Goal: Entertainment & Leisure: Browse casually

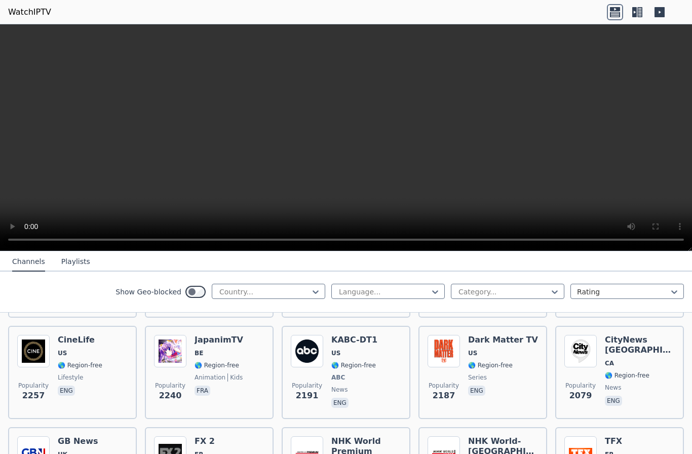
scroll to position [511, 0]
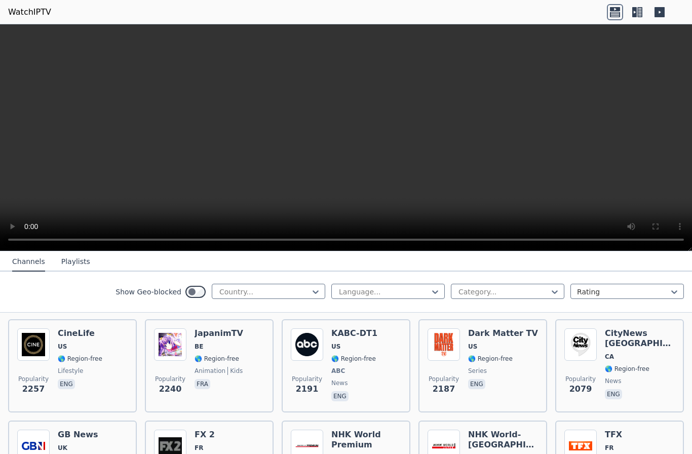
click at [173, 360] on img at bounding box center [170, 344] width 32 height 32
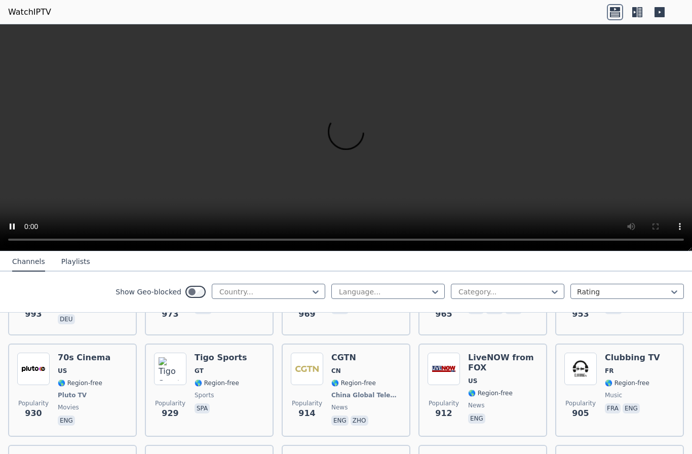
scroll to position [1696, 0]
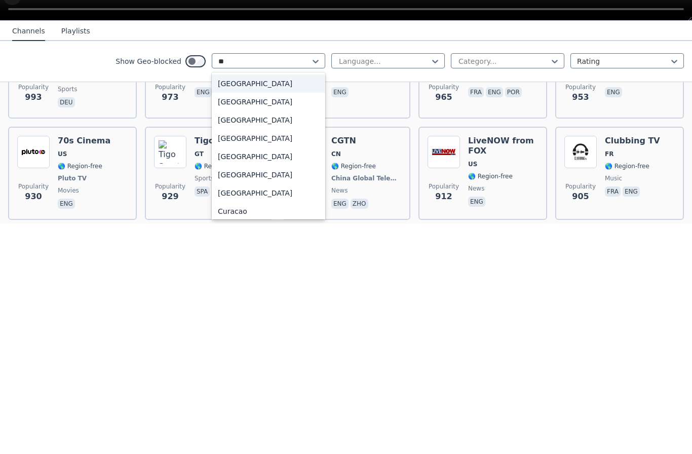
click at [235, 341] on div "[GEOGRAPHIC_DATA]" at bounding box center [268, 350] width 113 height 18
type input "**"
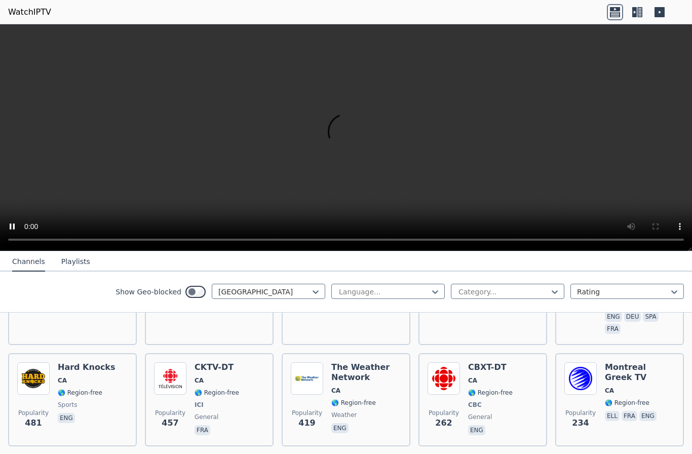
scroll to position [198, 0]
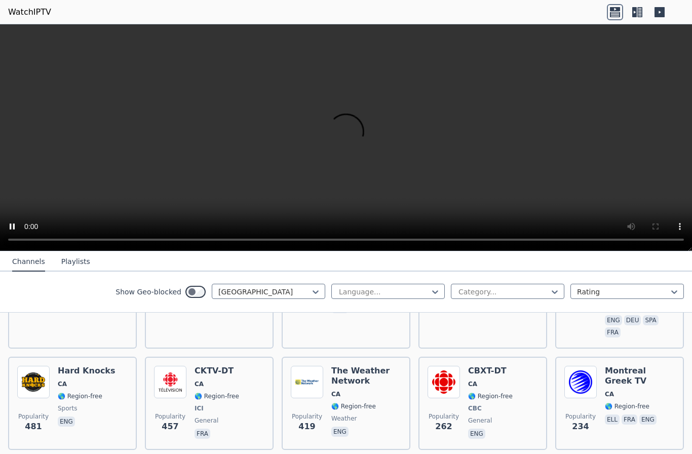
click at [177, 406] on span "Popularity 457" at bounding box center [170, 422] width 32 height 32
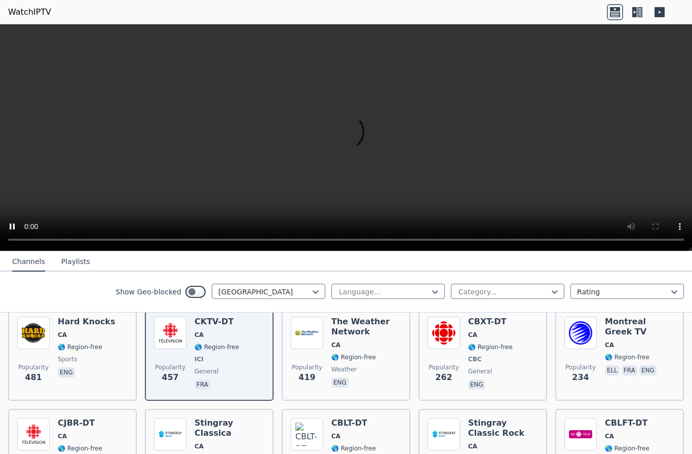
scroll to position [248, 0]
click at [448, 362] on span "Popularity" at bounding box center [443, 366] width 30 height 8
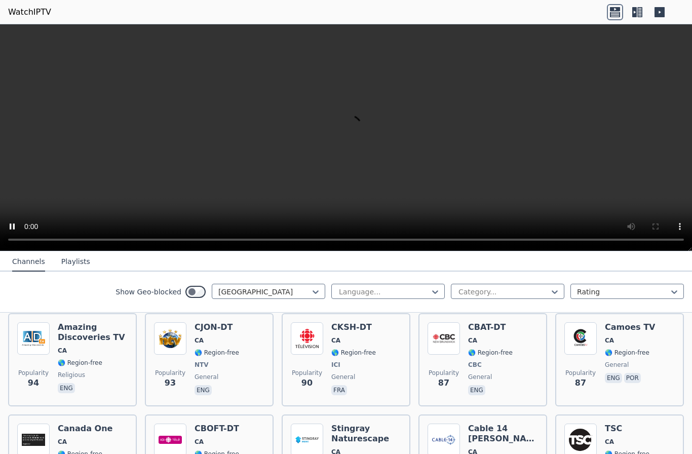
scroll to position [661, 0]
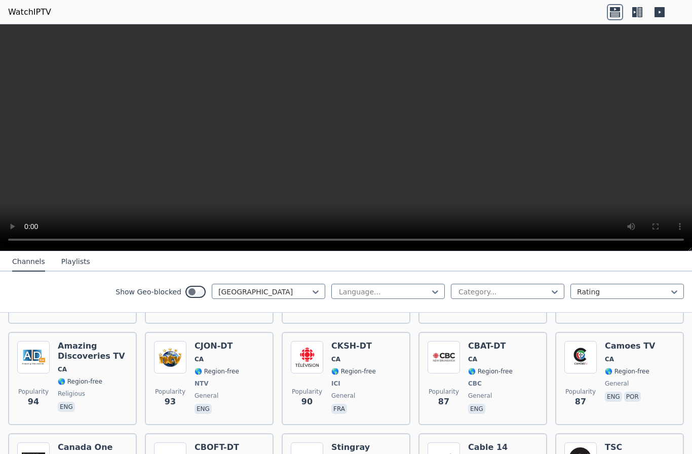
click at [171, 387] on span "Popularity" at bounding box center [170, 391] width 30 height 8
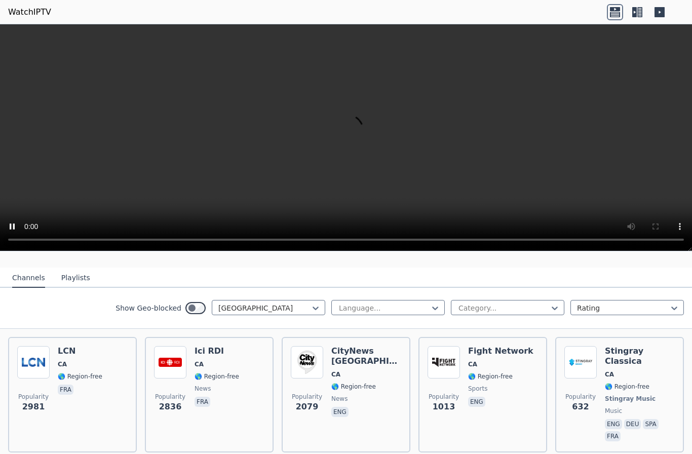
scroll to position [121, 0]
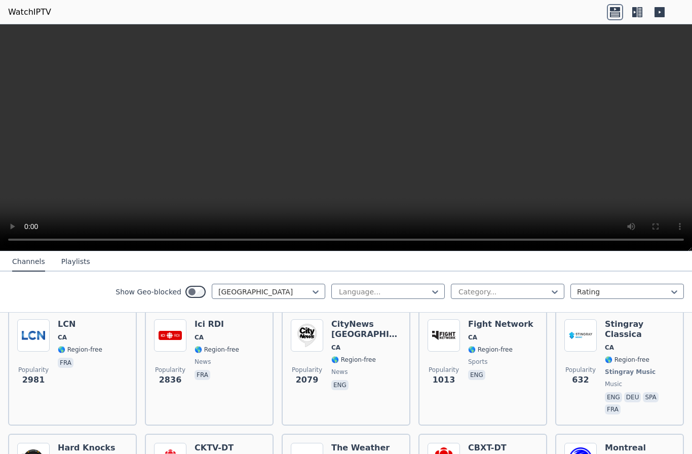
click at [304, 373] on span "Popularity" at bounding box center [307, 370] width 30 height 8
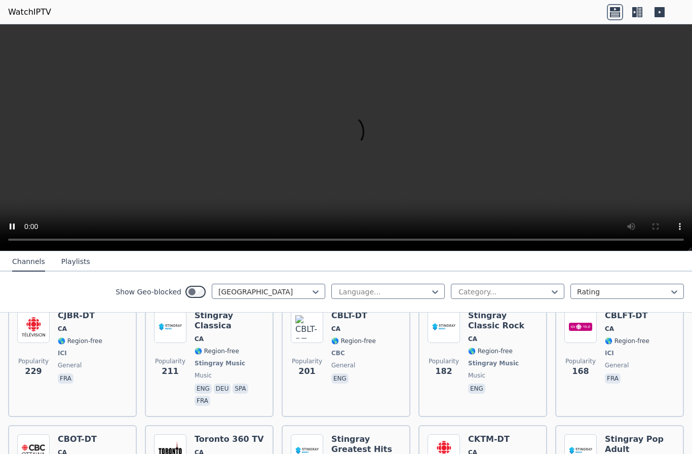
scroll to position [354, 0]
click at [631, 129] on video at bounding box center [346, 137] width 692 height 227
click at [370, 300] on div "Show Geo-blocked Canada Language... Category... Rating" at bounding box center [346, 291] width 692 height 41
click at [369, 300] on div "Show Geo-blocked Canada Language... Category... Rating" at bounding box center [346, 291] width 692 height 41
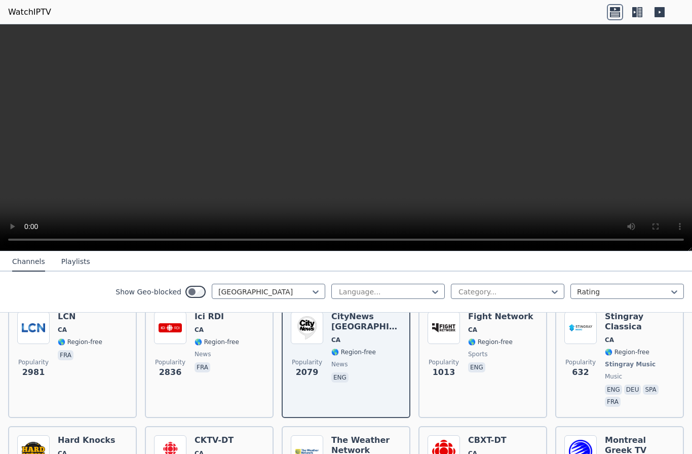
scroll to position [130, 0]
click at [602, 149] on video at bounding box center [346, 137] width 692 height 227
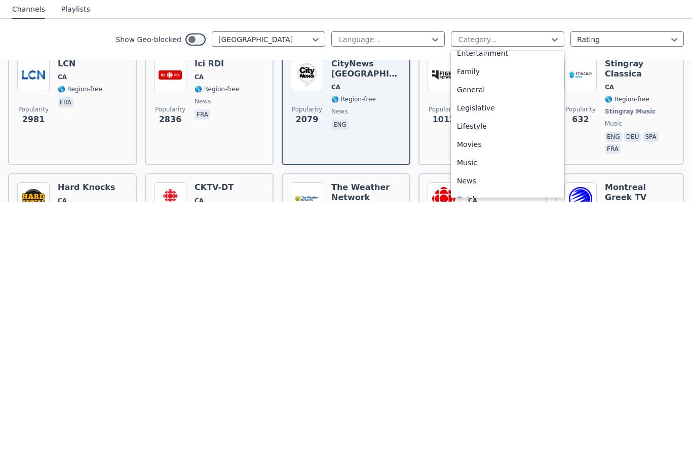
scroll to position [205, 0]
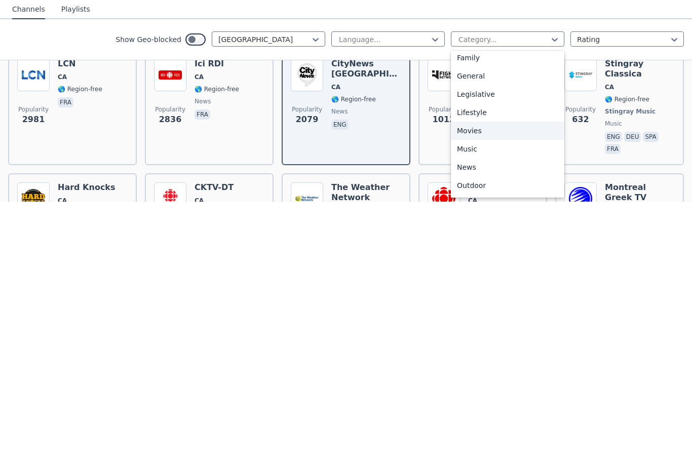
click at [479, 374] on div "Movies" at bounding box center [507, 383] width 113 height 18
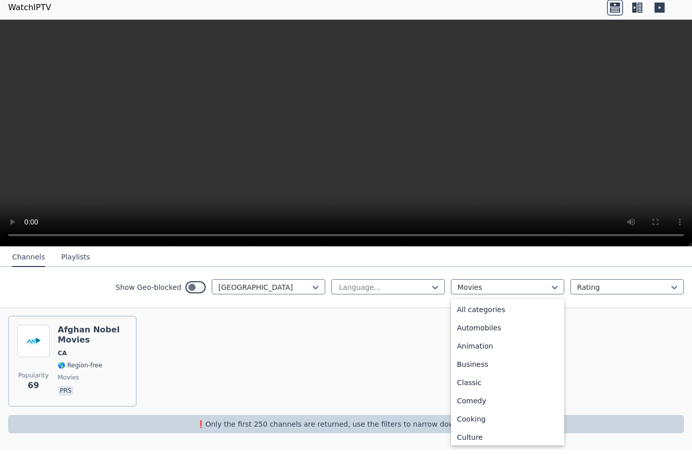
scroll to position [148, 0]
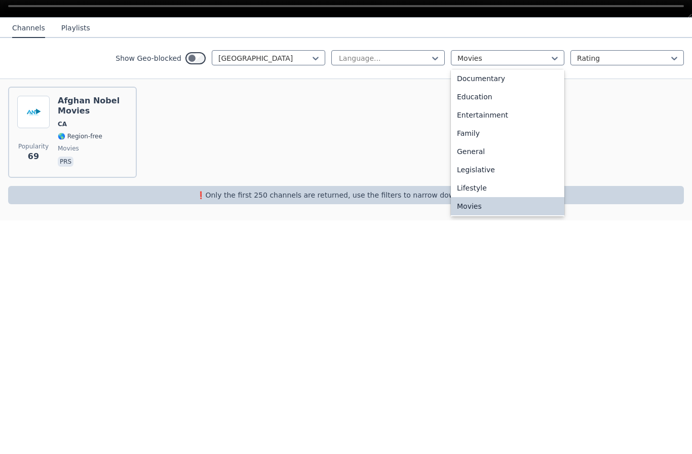
click at [488, 321] on div "Education" at bounding box center [507, 330] width 113 height 18
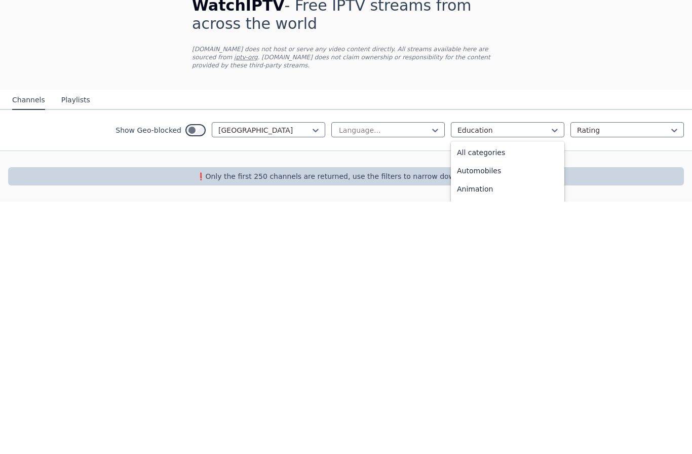
scroll to position [38, 0]
click at [488, 393] on div "Animation" at bounding box center [507, 402] width 113 height 18
click at [485, 415] on div "Classic" at bounding box center [507, 424] width 113 height 18
click at [508, 395] on div "All categories" at bounding box center [507, 404] width 113 height 18
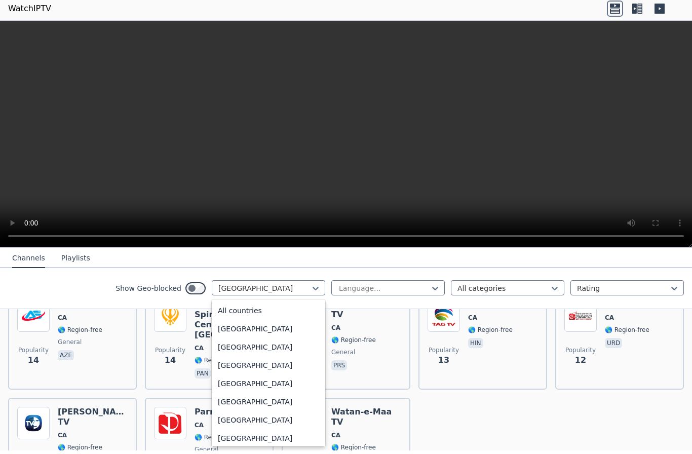
scroll to position [476, 0]
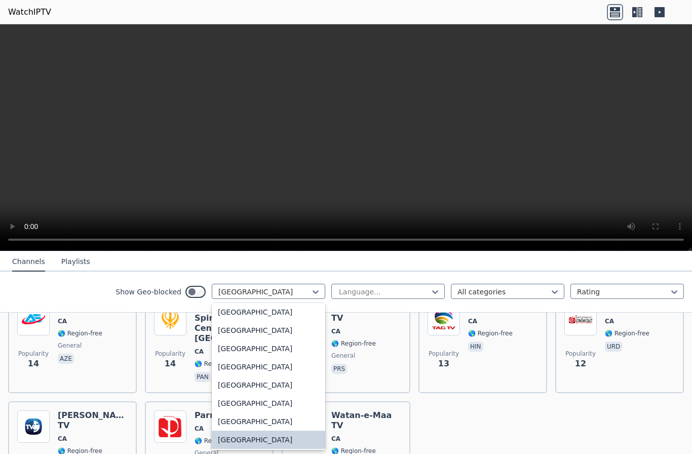
click at [94, 172] on video at bounding box center [346, 137] width 692 height 227
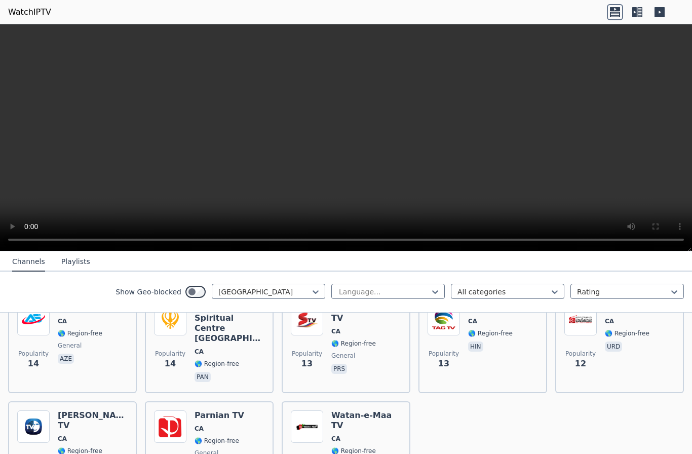
click at [70, 263] on button "Playlists" at bounding box center [75, 261] width 29 height 19
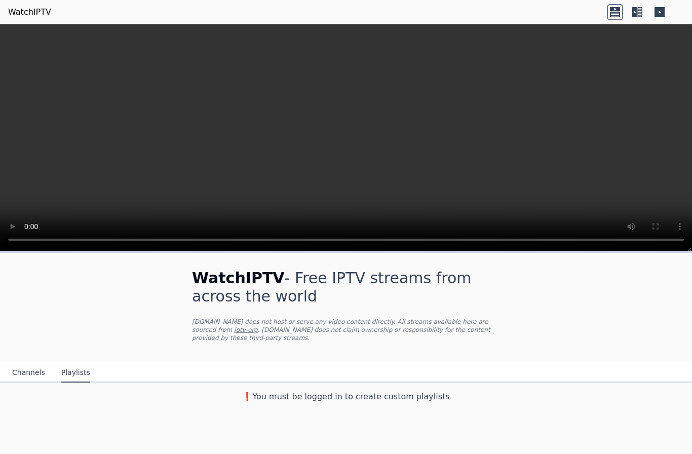
click at [30, 373] on button "Channels" at bounding box center [28, 372] width 33 height 19
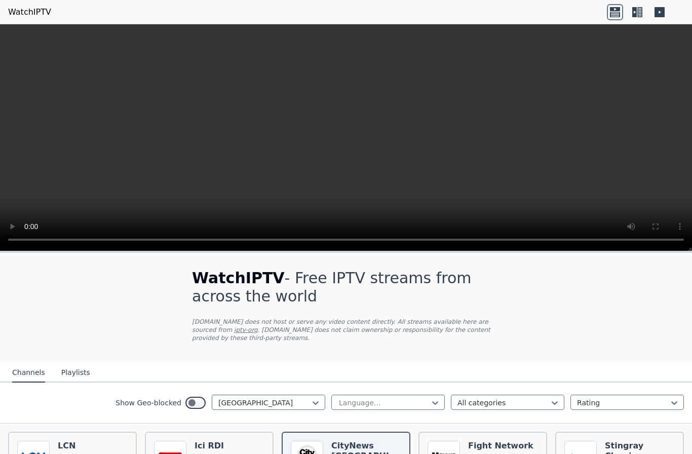
click at [31, 379] on button "Channels" at bounding box center [28, 372] width 33 height 19
click at [30, 375] on button "Channels" at bounding box center [28, 372] width 33 height 19
click at [71, 365] on button "Playlists" at bounding box center [75, 372] width 29 height 19
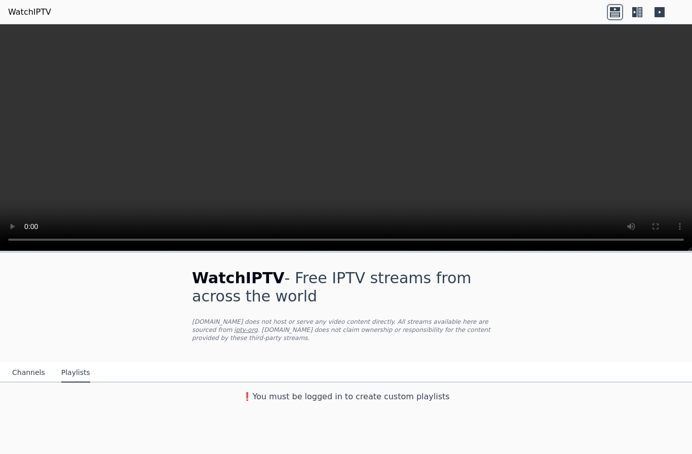
click at [25, 380] on button "Channels" at bounding box center [28, 372] width 33 height 19
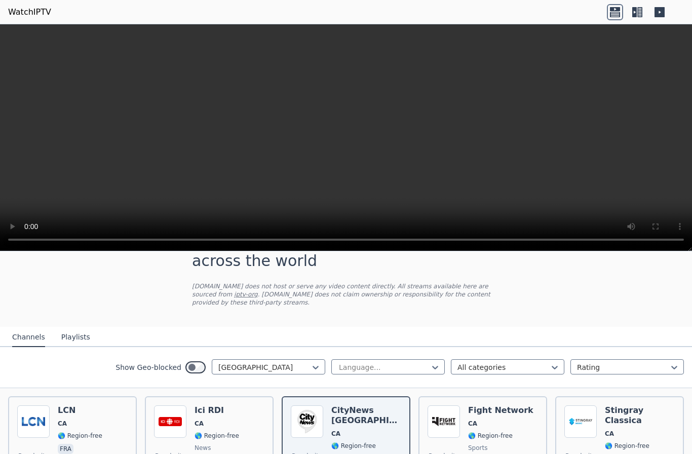
scroll to position [38, 0]
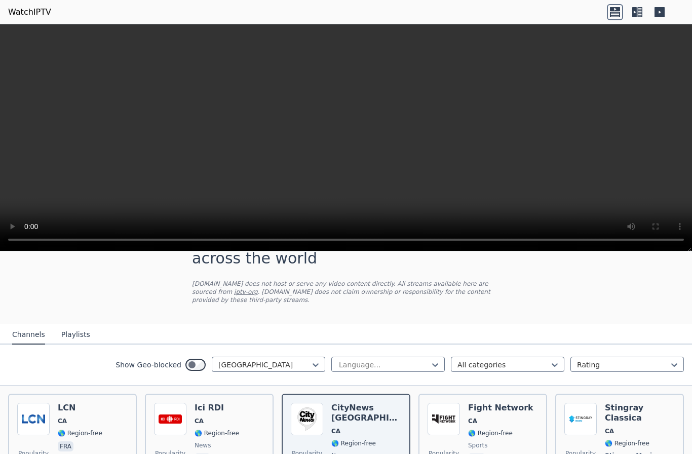
click at [51, 161] on video at bounding box center [346, 137] width 692 height 227
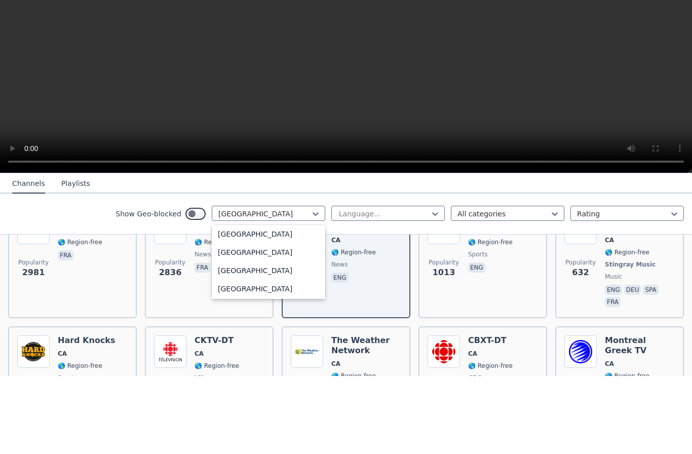
scroll to position [152, 0]
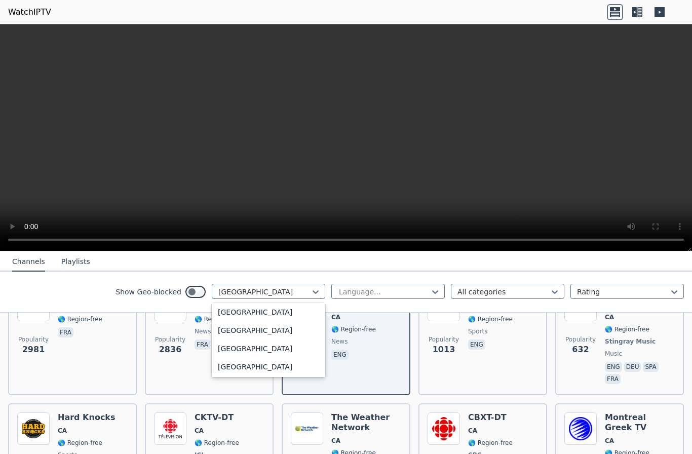
click at [47, 190] on video at bounding box center [346, 137] width 692 height 227
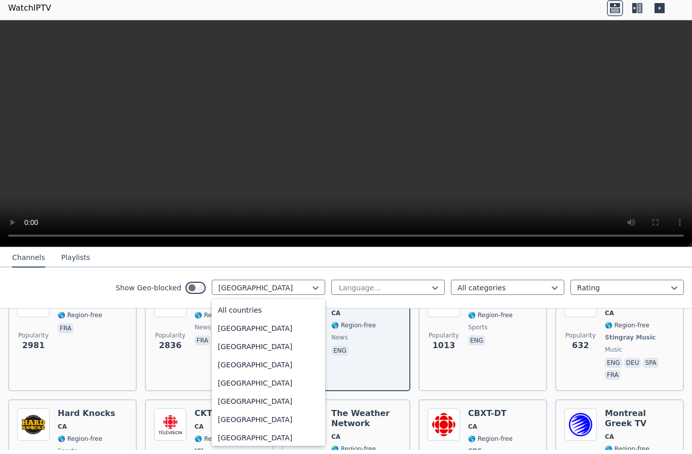
scroll to position [476, 0]
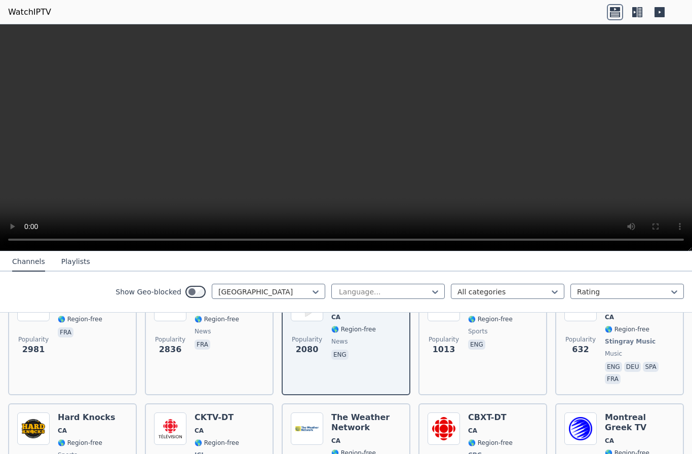
click at [86, 176] on video at bounding box center [346, 137] width 692 height 227
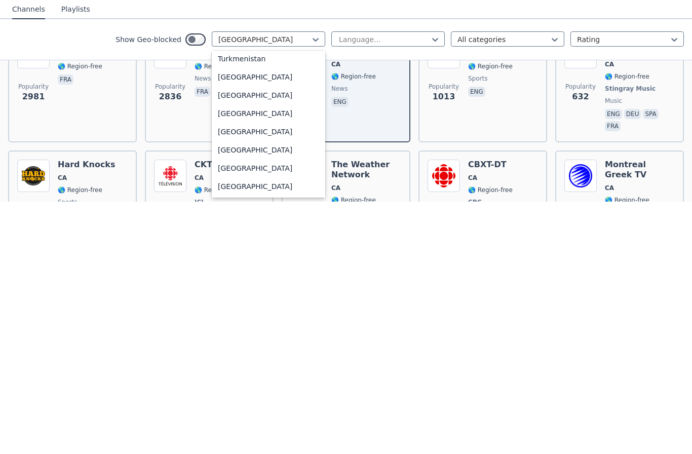
scroll to position [3493, 0]
click at [226, 394] on div "[GEOGRAPHIC_DATA]" at bounding box center [268, 403] width 113 height 18
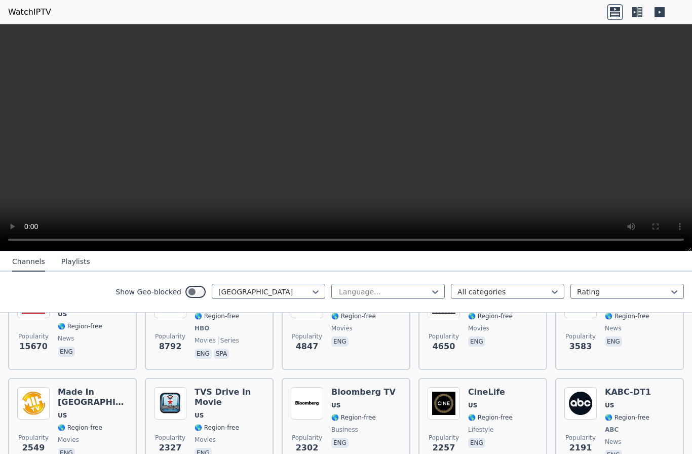
scroll to position [156, 0]
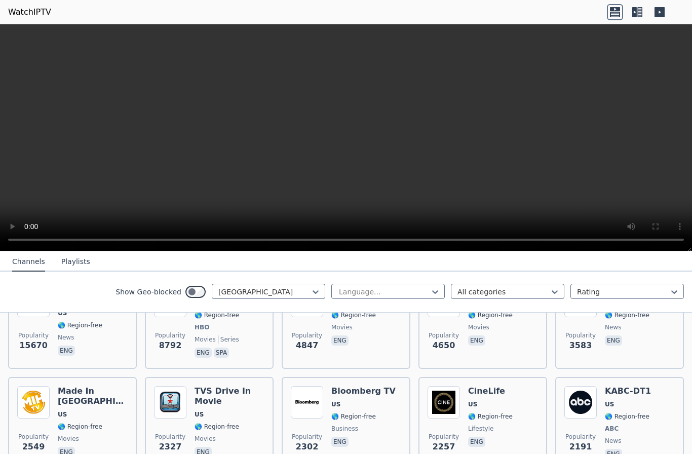
click at [37, 407] on img at bounding box center [33, 402] width 32 height 32
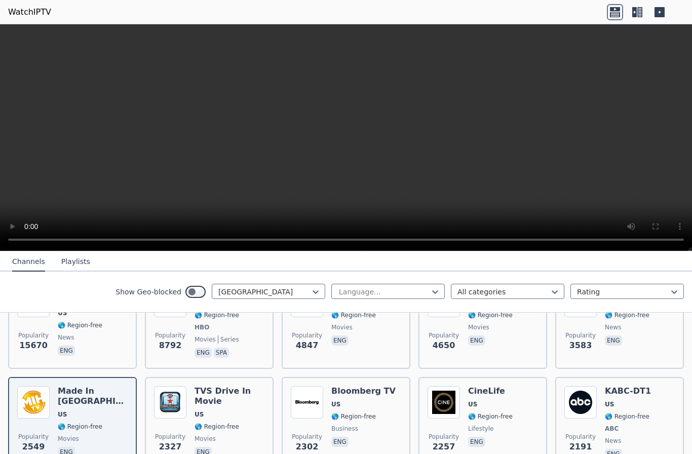
click at [183, 417] on img at bounding box center [170, 402] width 32 height 32
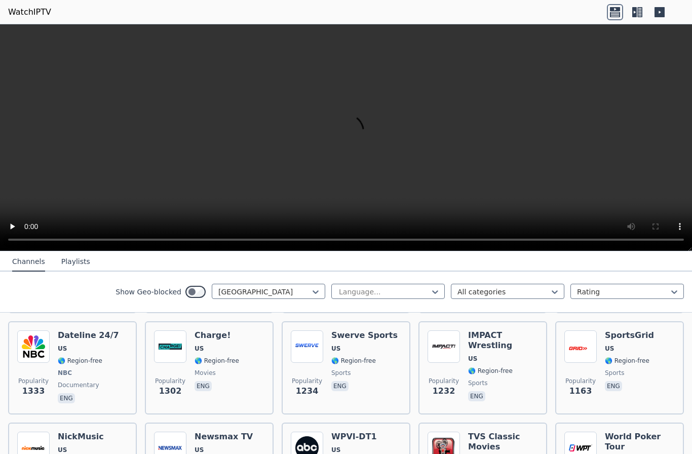
scroll to position [425, 0]
click at [85, 349] on span "US" at bounding box center [88, 348] width 61 height 8
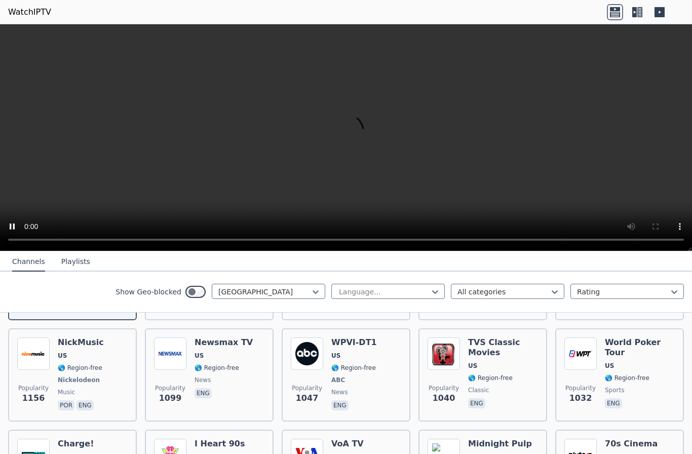
scroll to position [524, 0]
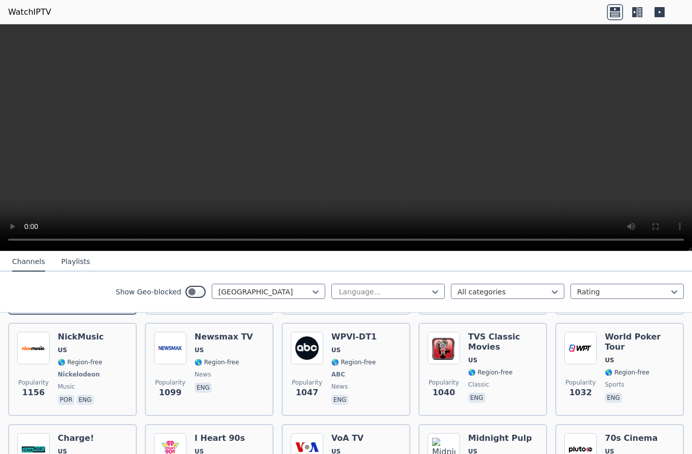
click at [445, 352] on img at bounding box center [443, 348] width 32 height 32
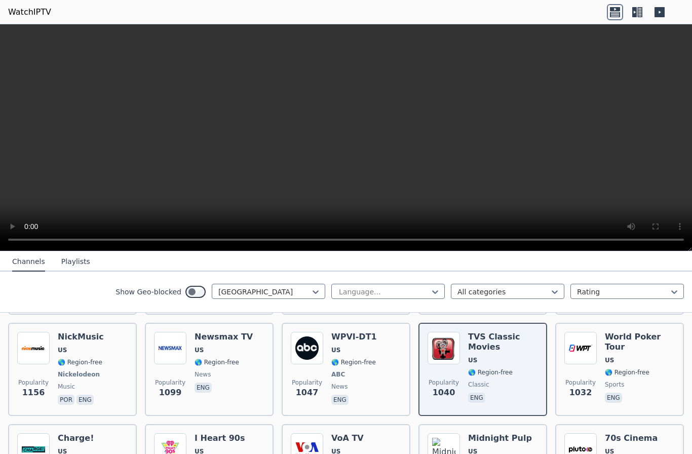
click at [304, 362] on img at bounding box center [307, 348] width 32 height 32
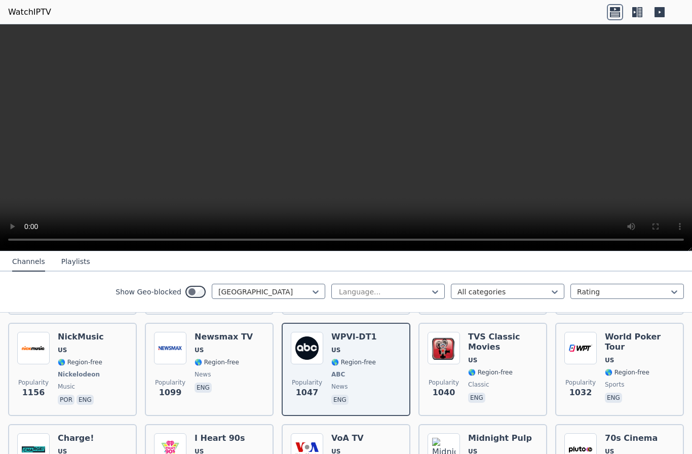
click at [136, 393] on div "Popularity 1156 NickMusic US 🌎 Region-free Nickelodeon music por eng" at bounding box center [72, 368] width 129 height 93
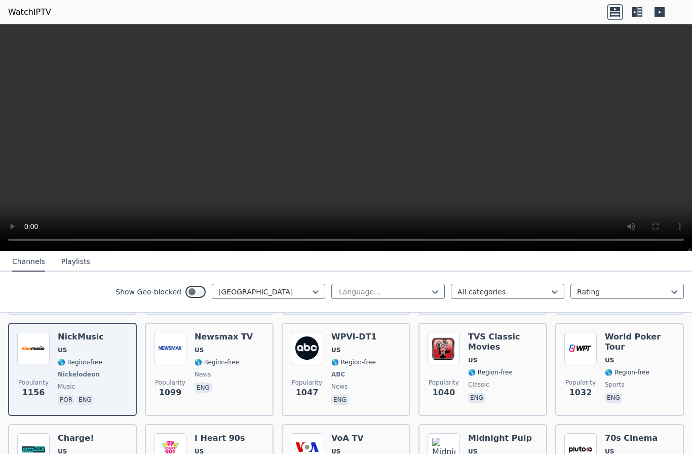
click at [477, 357] on span "US" at bounding box center [503, 360] width 70 height 8
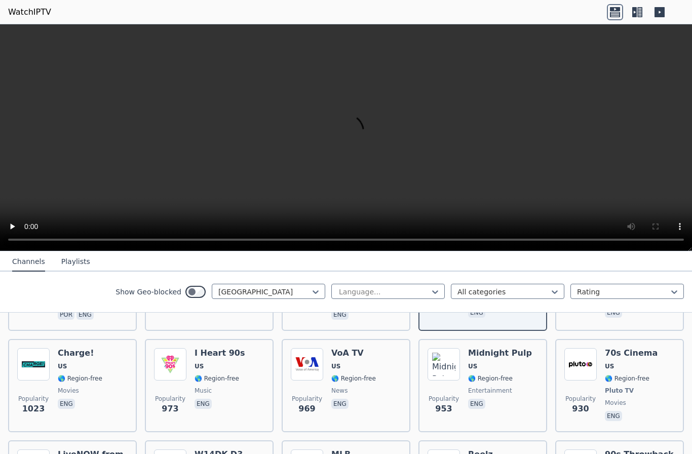
scroll to position [611, 0]
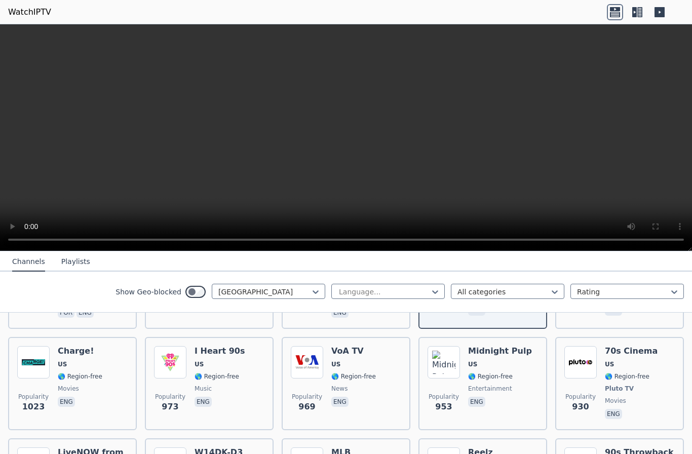
click at [182, 375] on img at bounding box center [170, 362] width 32 height 32
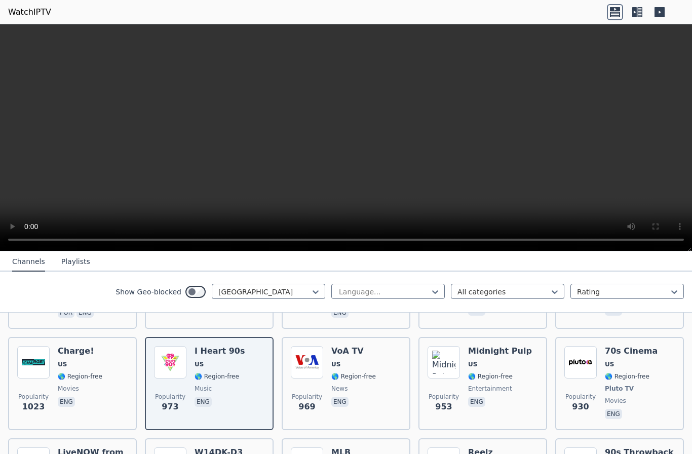
click at [66, 389] on span "movies" at bounding box center [68, 388] width 21 height 8
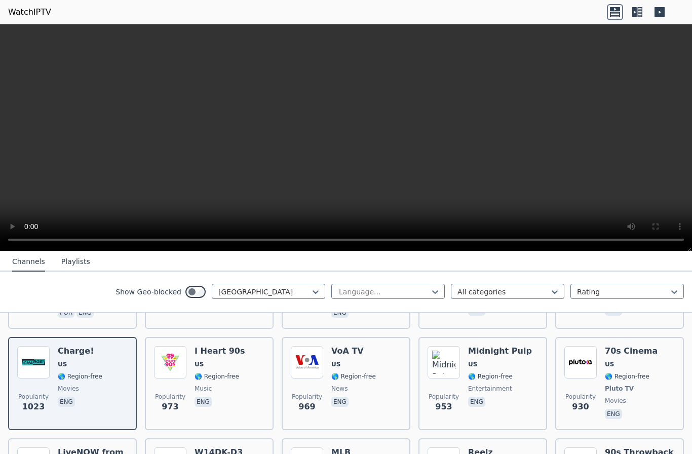
click at [196, 282] on div "Show Geo-blocked United States Language... All categories Rating" at bounding box center [346, 291] width 692 height 41
click at [195, 282] on div "Show Geo-blocked United States Language... All categories Rating" at bounding box center [346, 291] width 692 height 41
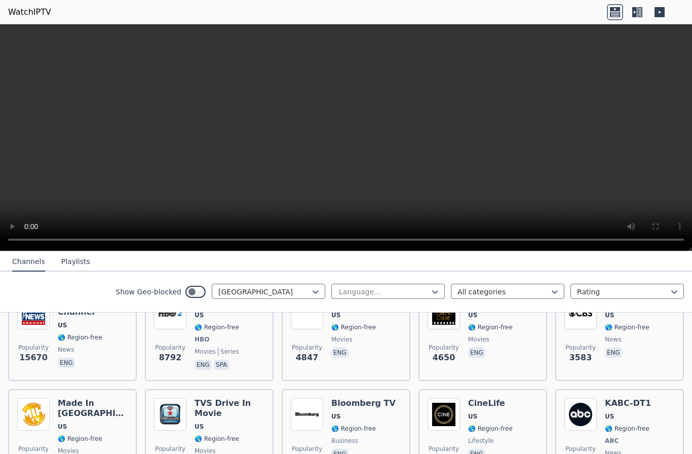
scroll to position [143, 0]
click at [188, 337] on div "Popularity 8792 HBO 2 East US 🌎 Region-free HBO movies series eng spa" at bounding box center [209, 334] width 110 height 75
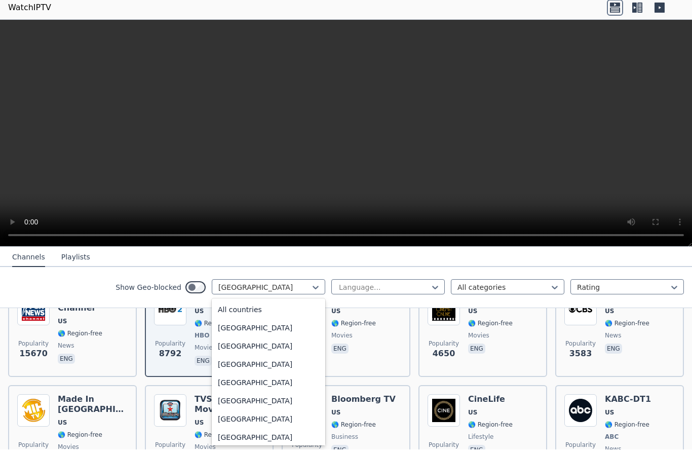
scroll to position [3457, 0]
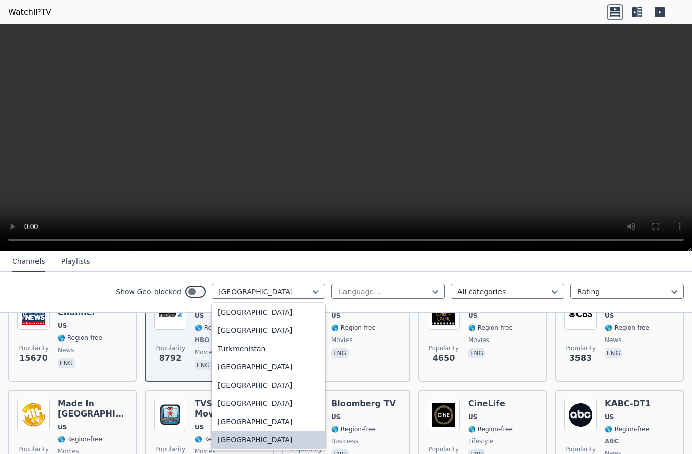
click at [163, 159] on video at bounding box center [346, 137] width 692 height 227
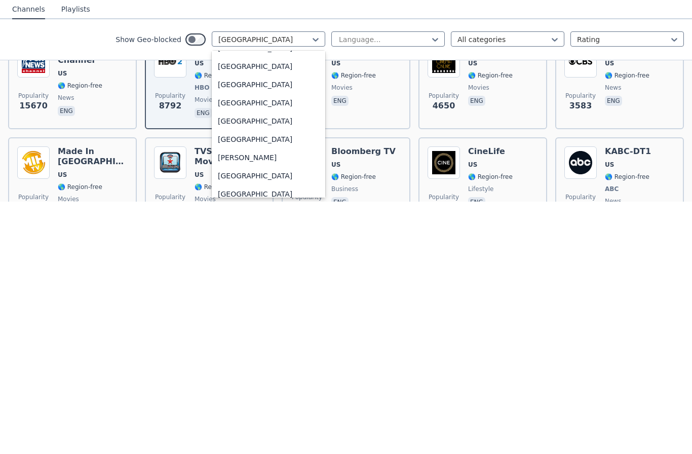
scroll to position [561, 0]
click at [226, 345] on div "[GEOGRAPHIC_DATA]" at bounding box center [268, 354] width 113 height 18
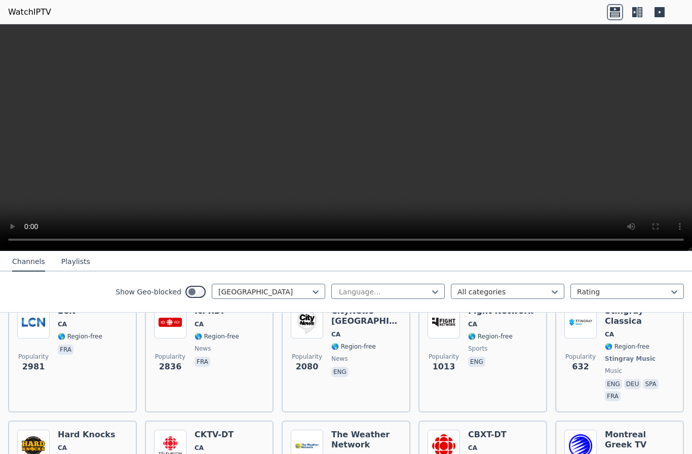
scroll to position [134, 0]
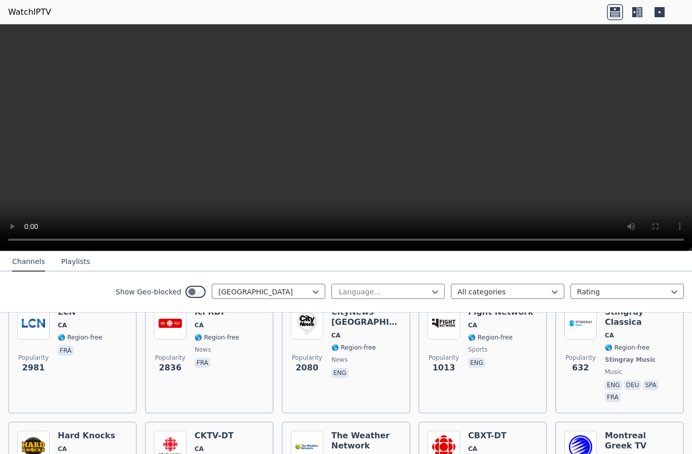
click at [321, 322] on img at bounding box center [307, 323] width 32 height 32
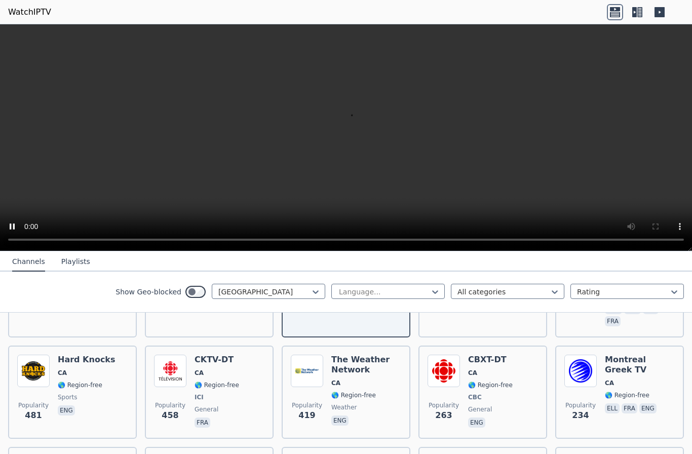
scroll to position [219, 0]
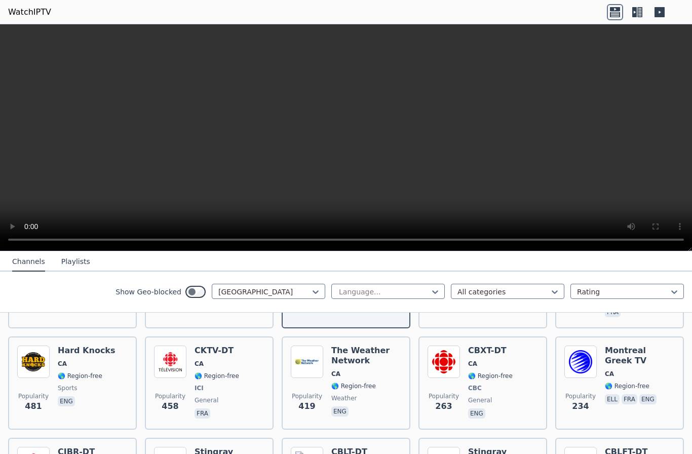
click at [345, 356] on div "The Weather Network CA 🌎 Region-free weather eng" at bounding box center [366, 382] width 70 height 75
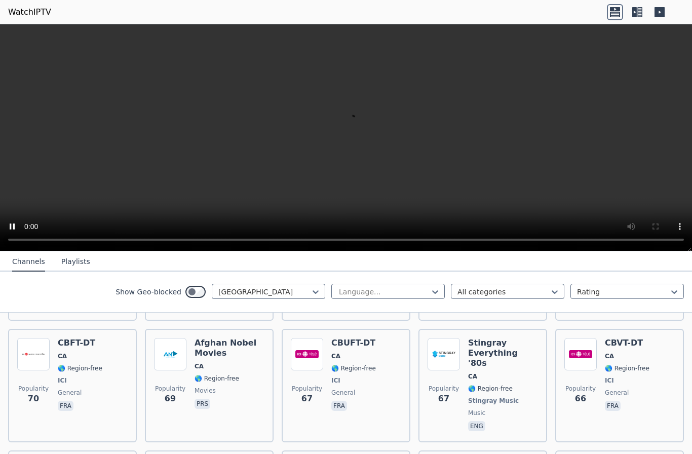
scroll to position [978, 0]
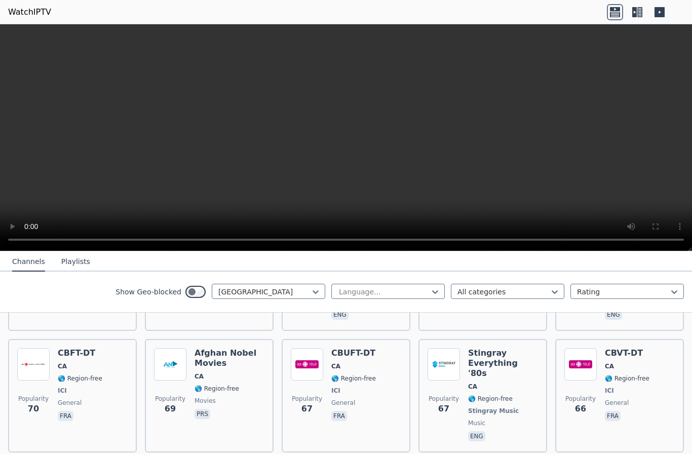
click at [167, 365] on div "Popularity 69" at bounding box center [170, 395] width 32 height 95
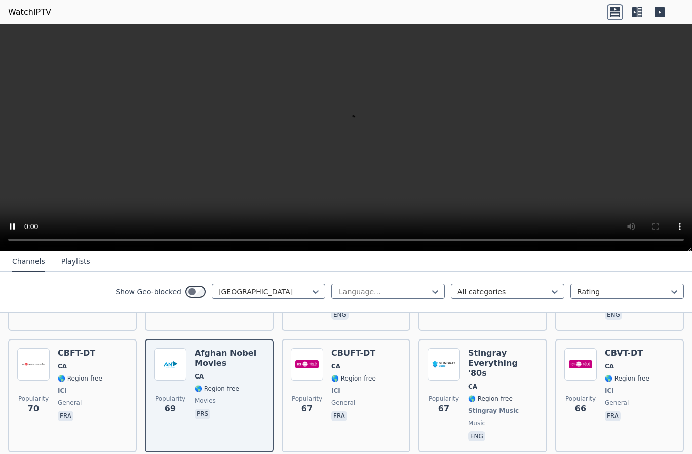
click at [296, 358] on img at bounding box center [307, 364] width 32 height 32
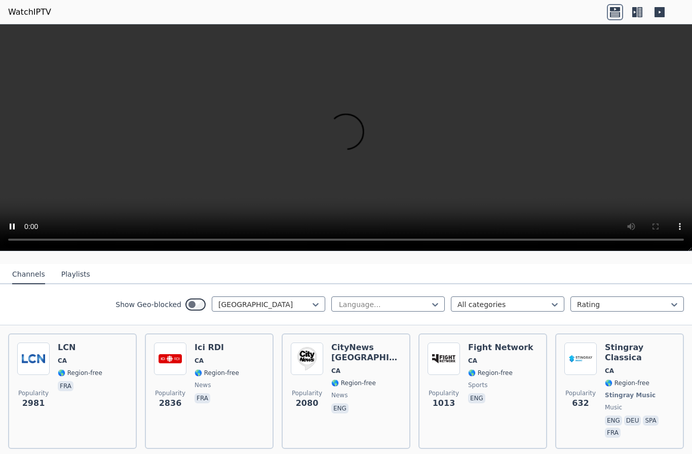
scroll to position [97, 0]
click at [335, 380] on div "CityNews Toronto CA 🌎 Region-free news eng" at bounding box center [366, 391] width 70 height 97
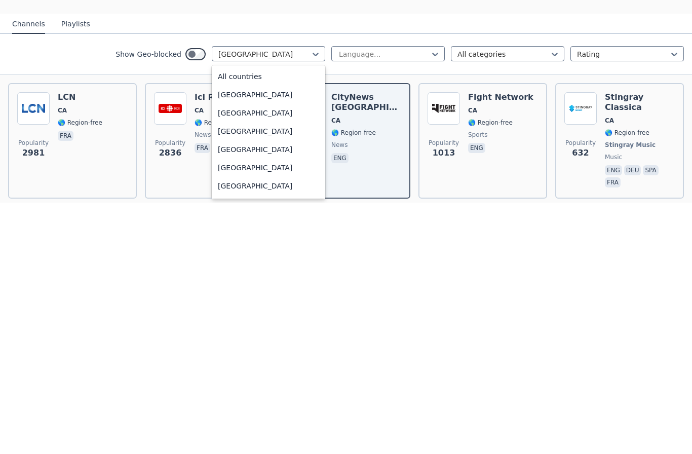
scroll to position [0, 0]
click at [228, 318] on div "All countries" at bounding box center [268, 327] width 113 height 18
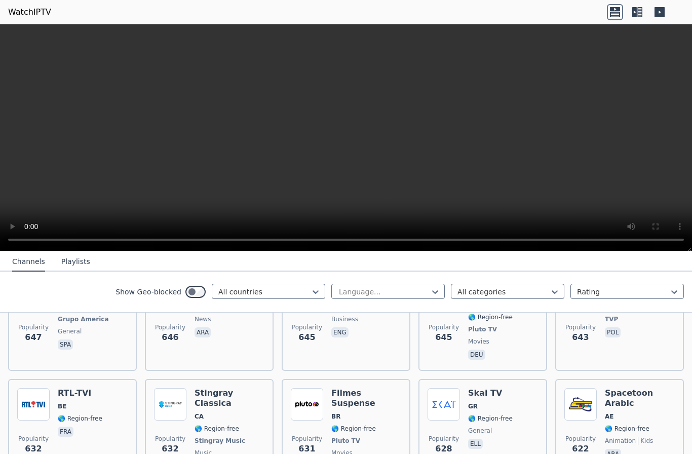
scroll to position [2726, 0]
click at [218, 424] on span "🌎 Region-free" at bounding box center [216, 428] width 45 height 8
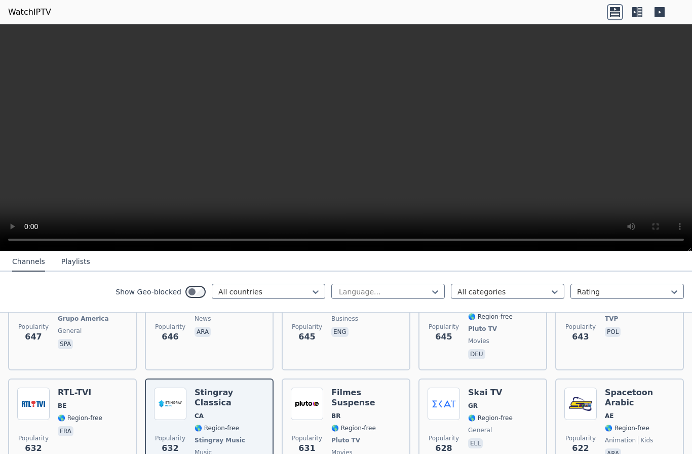
click at [347, 424] on span "🌎 Region-free" at bounding box center [353, 428] width 45 height 8
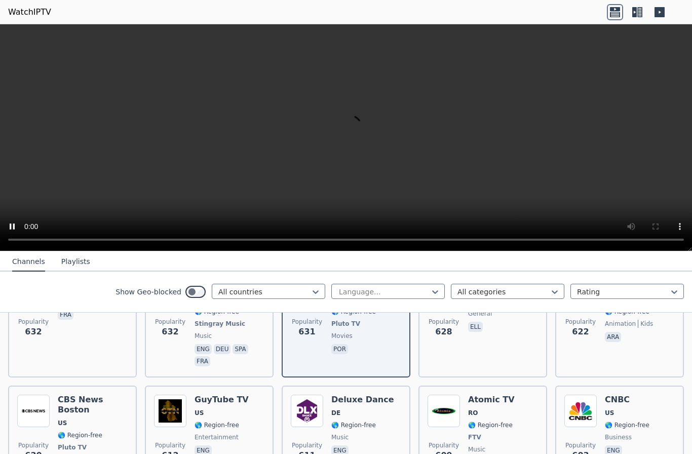
scroll to position [2843, 0]
click at [83, 394] on div "CBS News Boston US 🌎 Region-free Pluto TV news eng" at bounding box center [93, 437] width 70 height 87
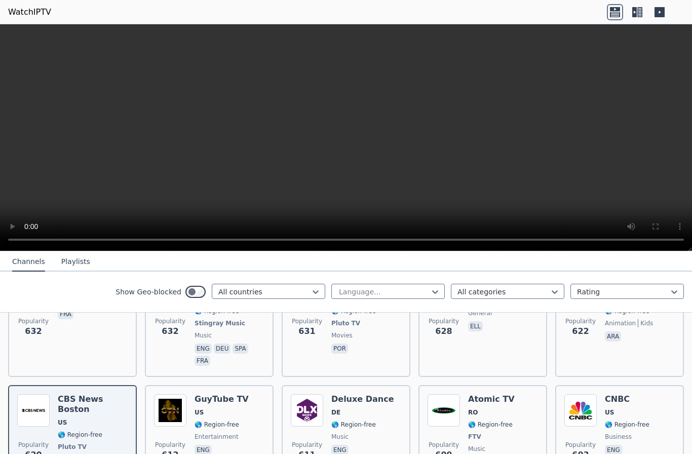
click at [179, 434] on span "Popularity 612" at bounding box center [170, 450] width 32 height 32
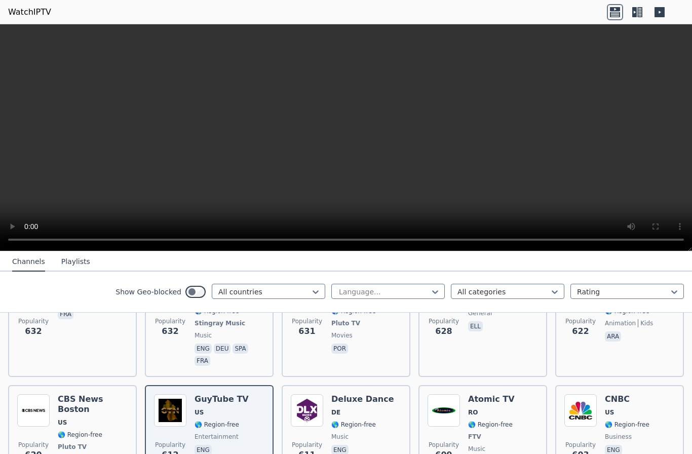
click at [322, 434] on span "Popularity 611" at bounding box center [307, 450] width 32 height 32
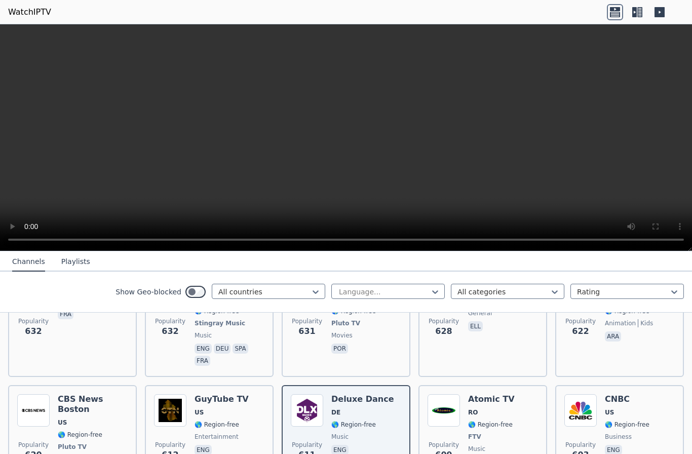
click at [435, 434] on span "Popularity 609" at bounding box center [443, 450] width 32 height 32
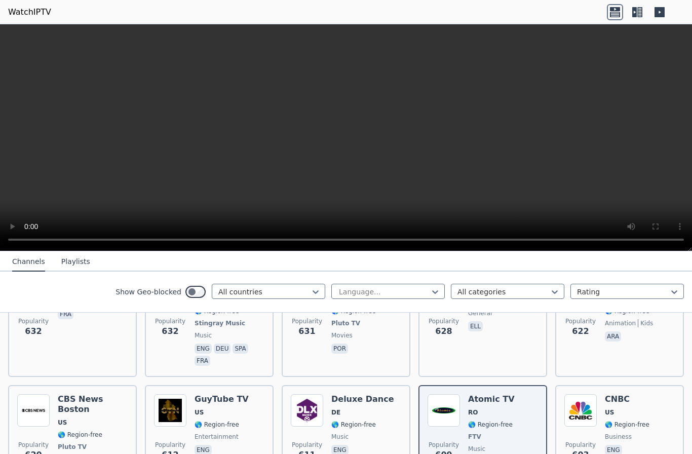
click at [572, 434] on span "Popularity 603" at bounding box center [580, 450] width 32 height 32
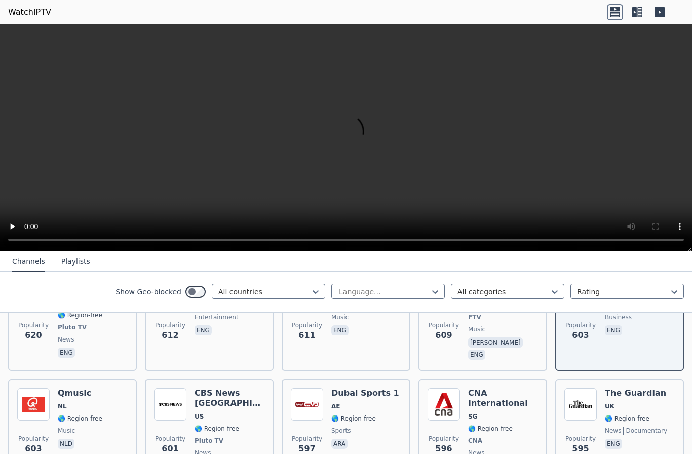
scroll to position [2967, 0]
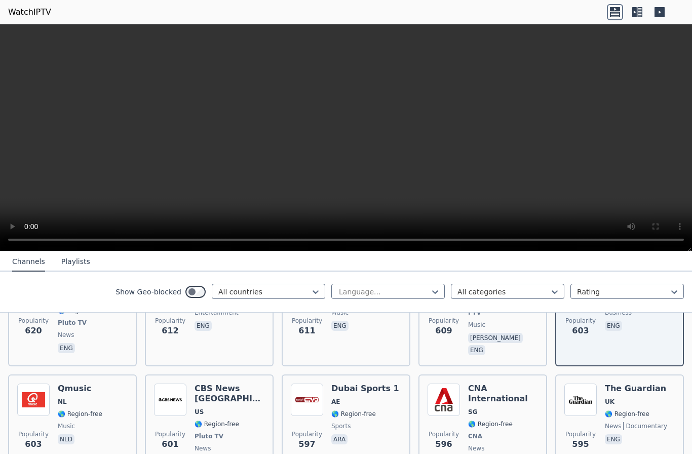
click at [71, 383] on div "Qmusic NL 🌎 Region-free music nld" at bounding box center [80, 425] width 45 height 85
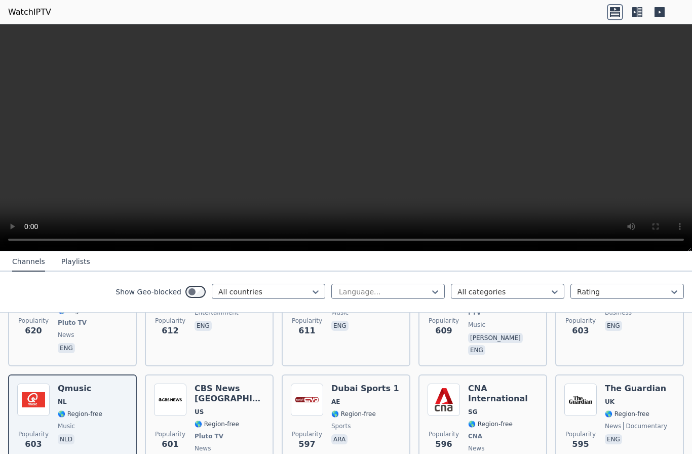
click at [177, 438] on span "601" at bounding box center [169, 444] width 17 height 12
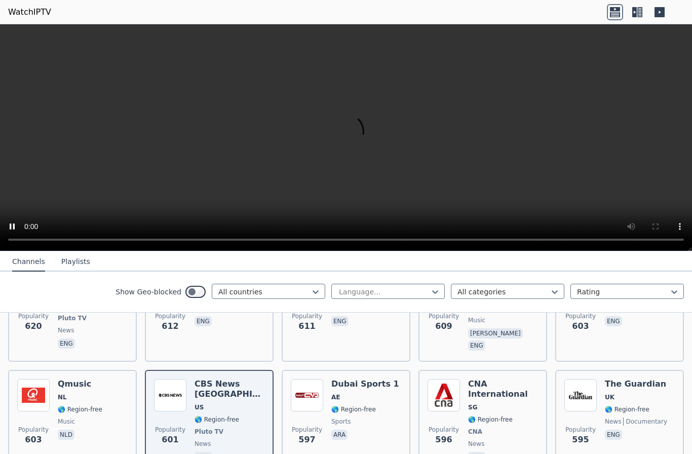
scroll to position [2958, 0]
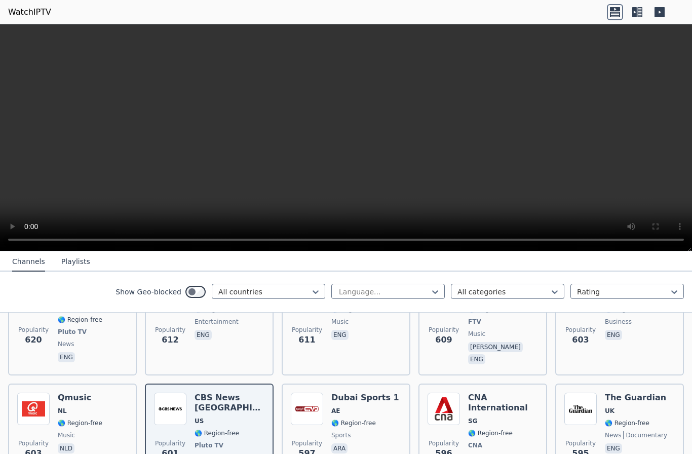
click at [310, 447] on span "597" at bounding box center [306, 453] width 17 height 12
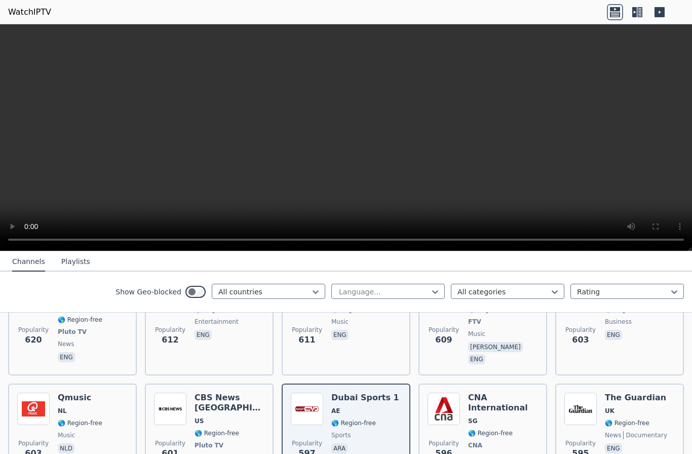
click at [440, 447] on span "596" at bounding box center [443, 453] width 17 height 12
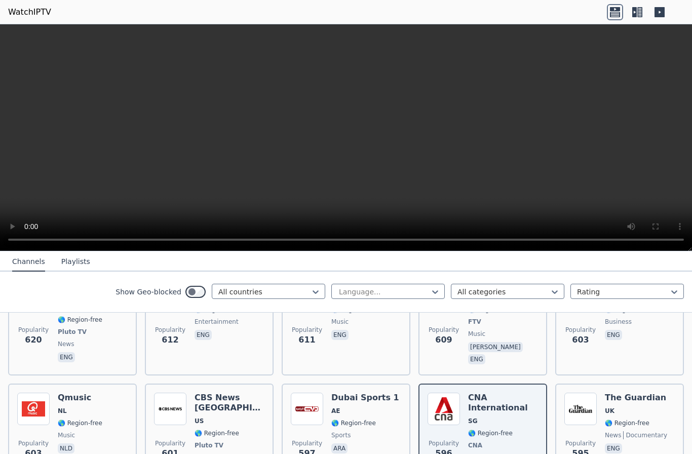
click at [565, 433] on span "Popularity 595" at bounding box center [580, 449] width 32 height 32
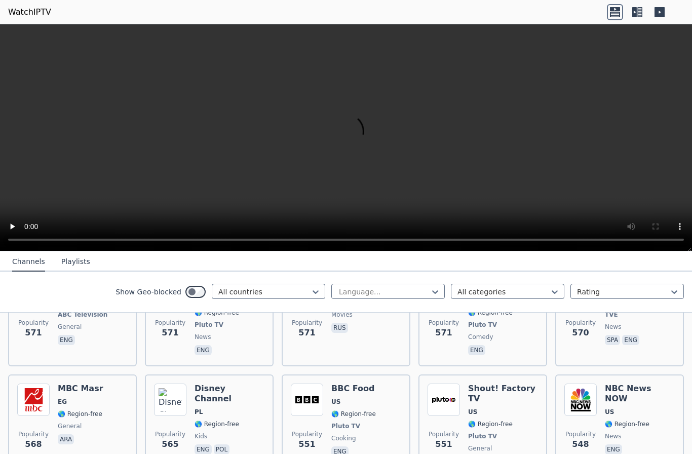
scroll to position [3289, 0]
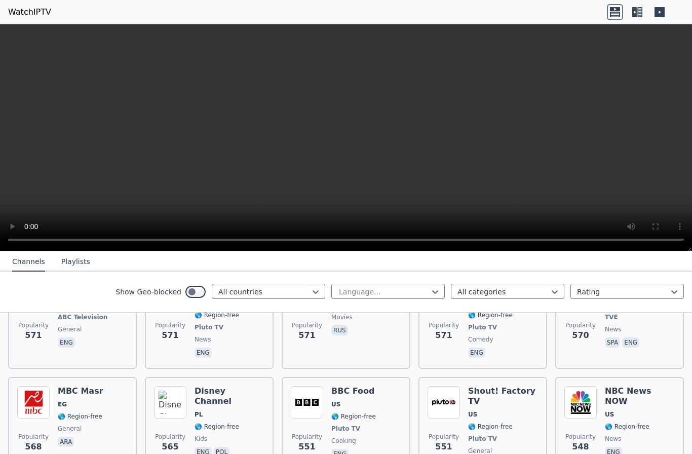
click at [214, 386] on div "Disney Channel PL 🌎 Region-free kids eng pol" at bounding box center [229, 428] width 70 height 85
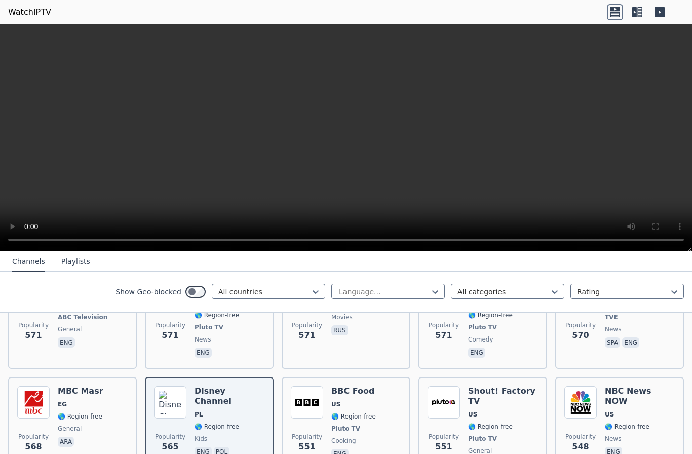
click at [179, 426] on span "Popularity 565" at bounding box center [170, 442] width 32 height 32
click at [171, 432] on span "Popularity" at bounding box center [170, 436] width 30 height 8
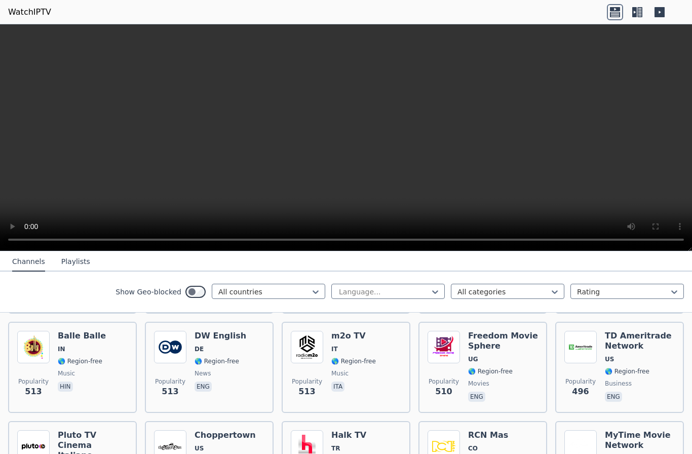
scroll to position [3662, 0]
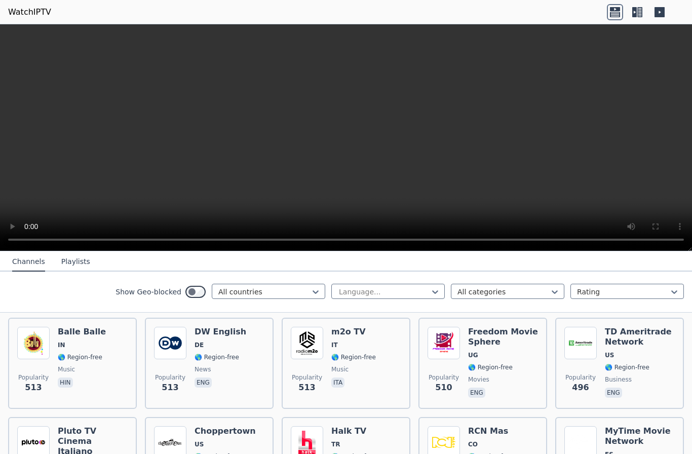
click at [176, 426] on img at bounding box center [170, 442] width 32 height 32
click at [317, 426] on img at bounding box center [307, 442] width 32 height 32
click at [458, 426] on img at bounding box center [443, 442] width 32 height 32
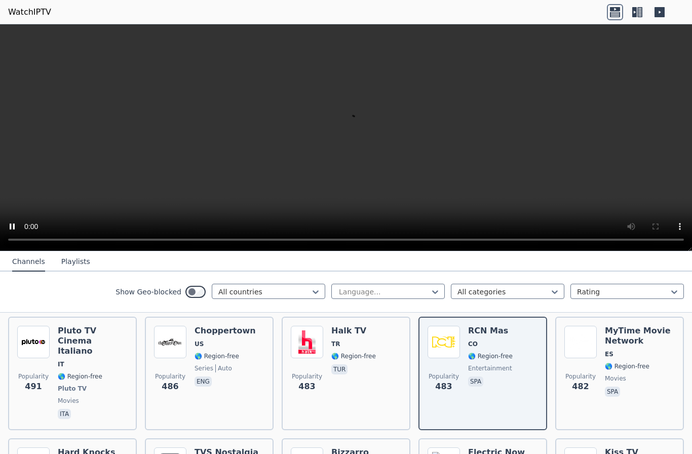
scroll to position [3763, 0]
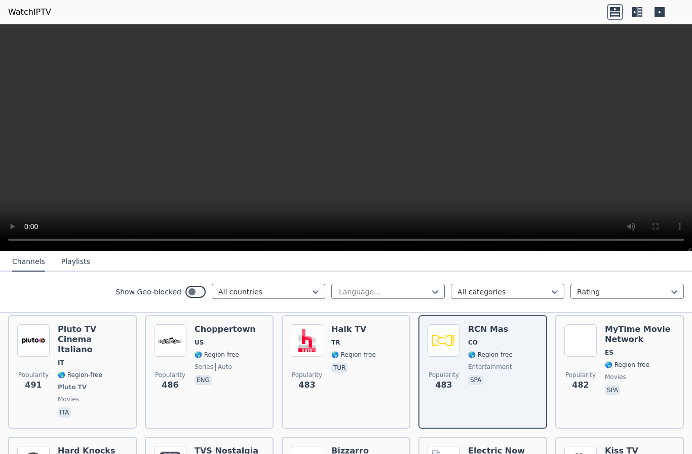
click at [313, 445] on img at bounding box center [307, 461] width 32 height 32
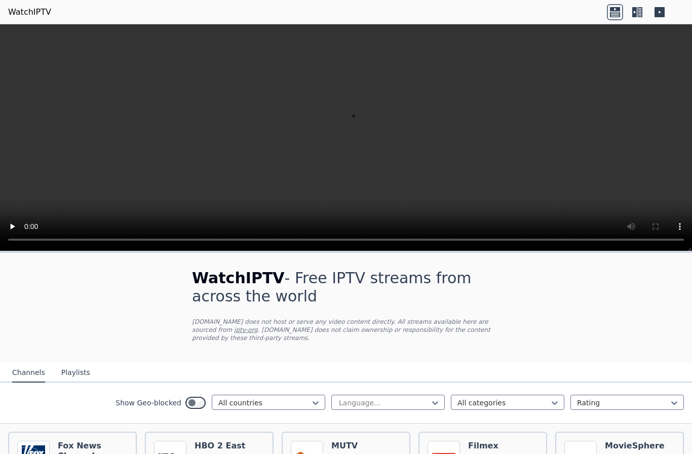
scroll to position [0, 0]
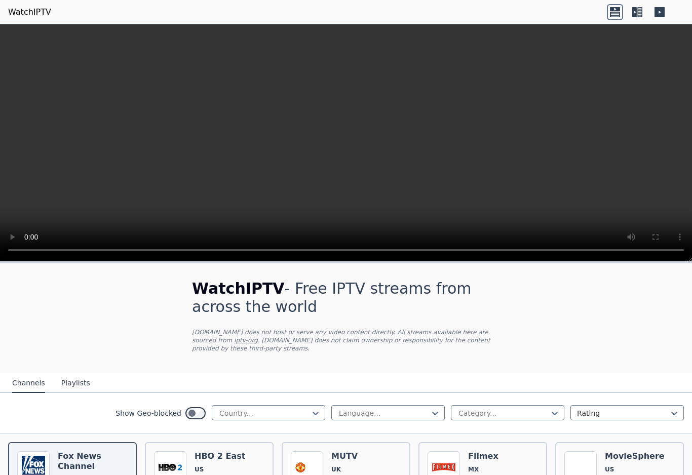
click at [344, 144] on video at bounding box center [346, 142] width 692 height 237
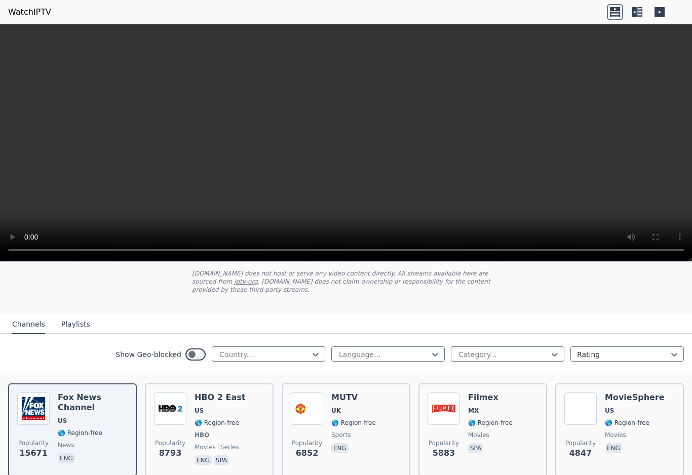
scroll to position [63, 0]
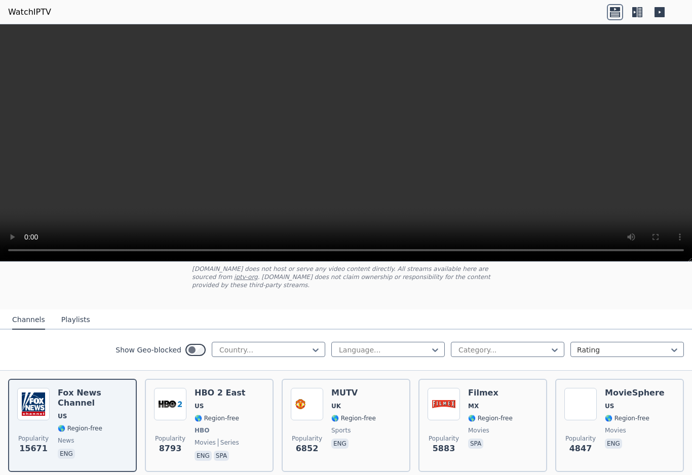
click at [333, 416] on span "🌎 Region-free" at bounding box center [353, 418] width 45 height 8
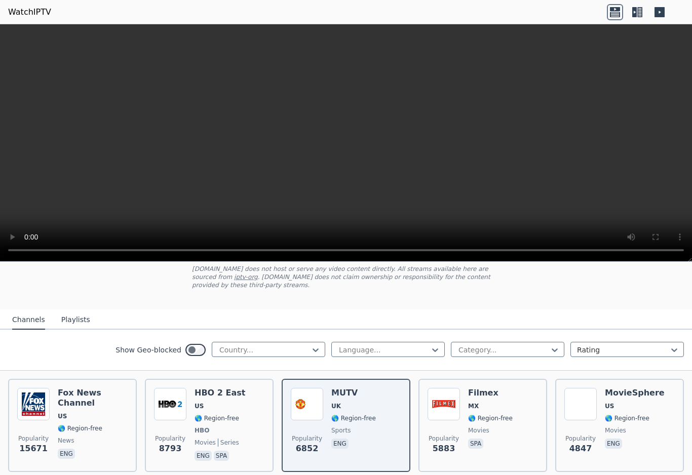
click at [159, 419] on img at bounding box center [170, 404] width 32 height 32
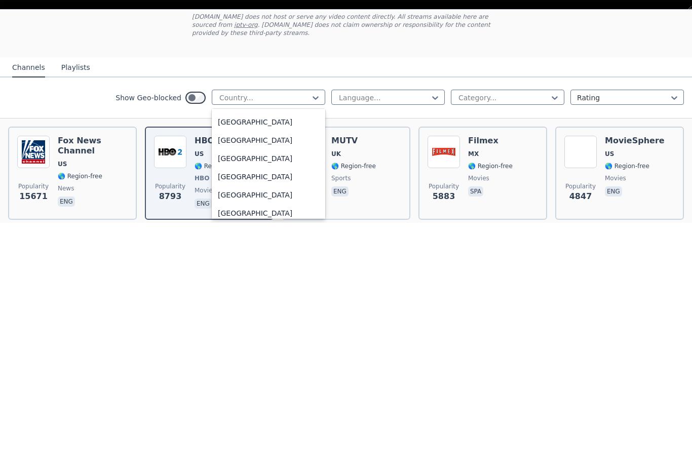
scroll to position [550, 0]
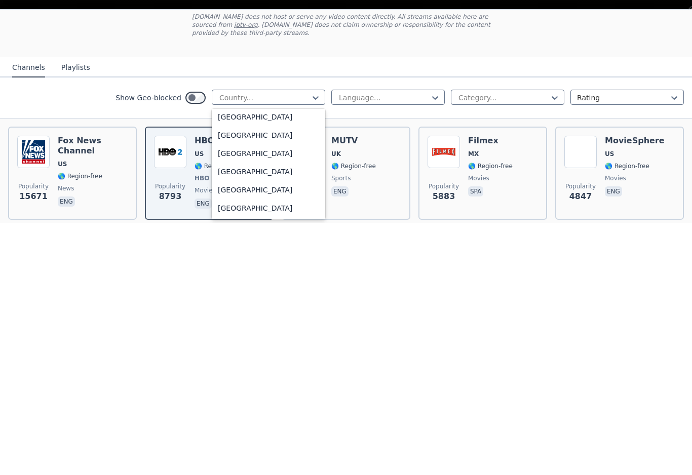
click at [228, 415] on div "[GEOGRAPHIC_DATA]" at bounding box center [268, 424] width 113 height 18
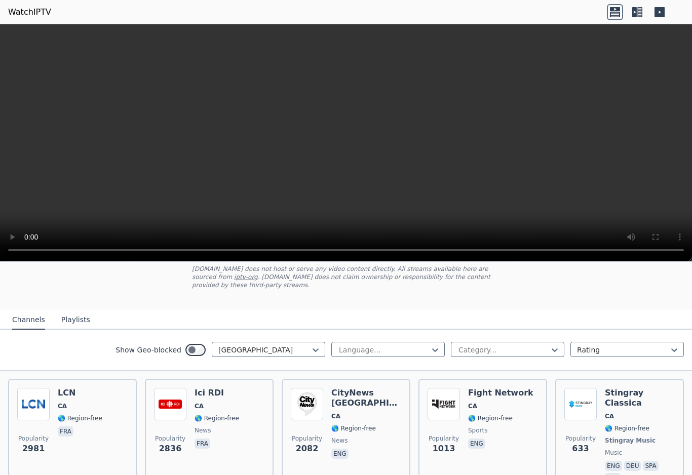
click at [315, 415] on img at bounding box center [307, 404] width 32 height 32
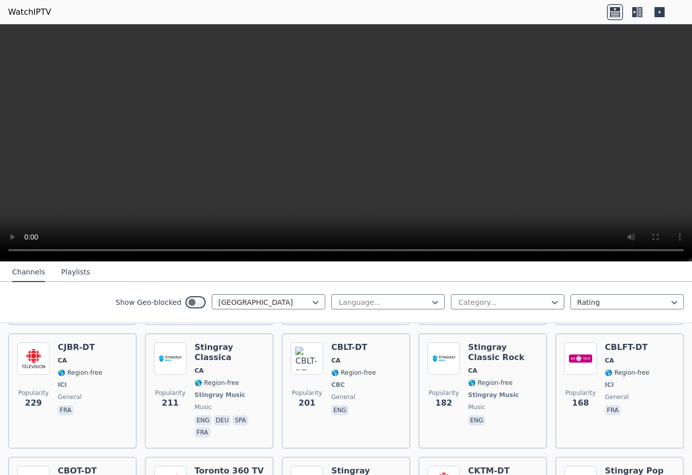
scroll to position [330, 0]
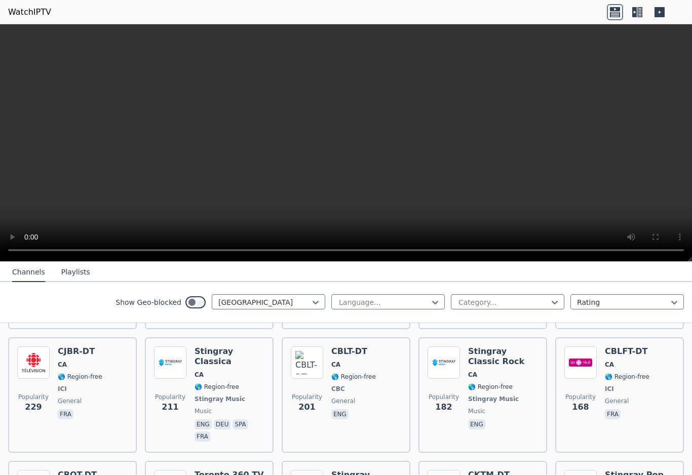
click at [167, 401] on span "211" at bounding box center [169, 407] width 17 height 12
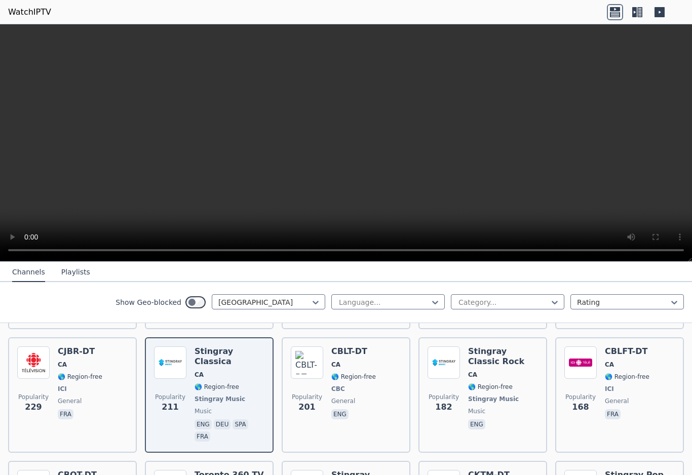
click at [306, 387] on span "Popularity 201" at bounding box center [307, 403] width 32 height 32
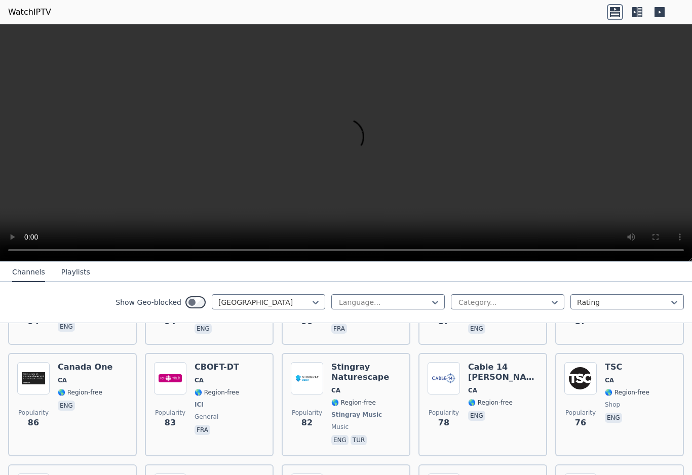
scroll to position [753, 0]
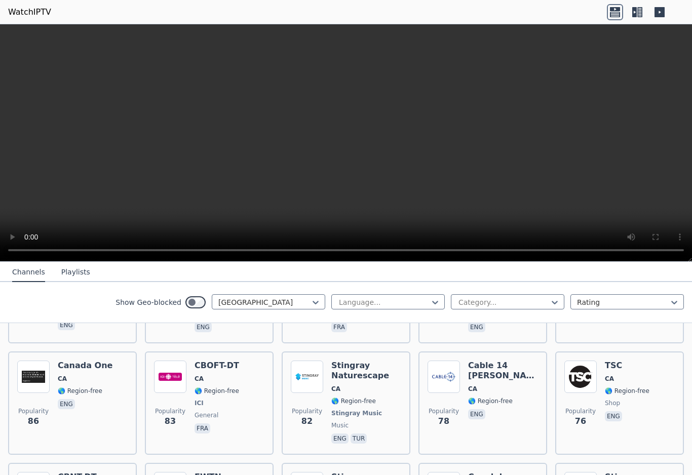
click at [295, 364] on img at bounding box center [307, 376] width 32 height 32
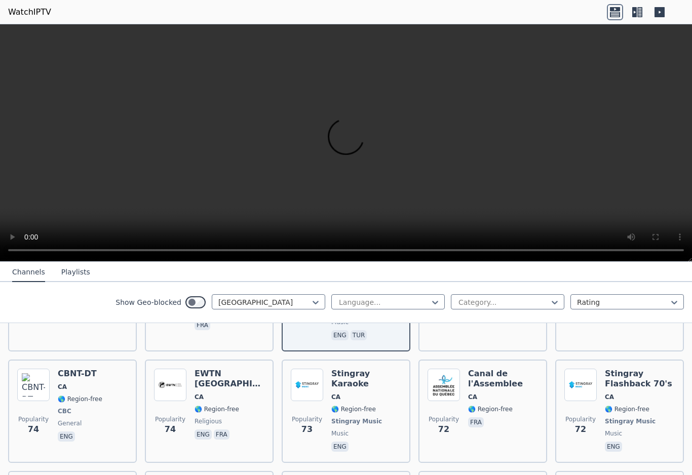
scroll to position [859, 0]
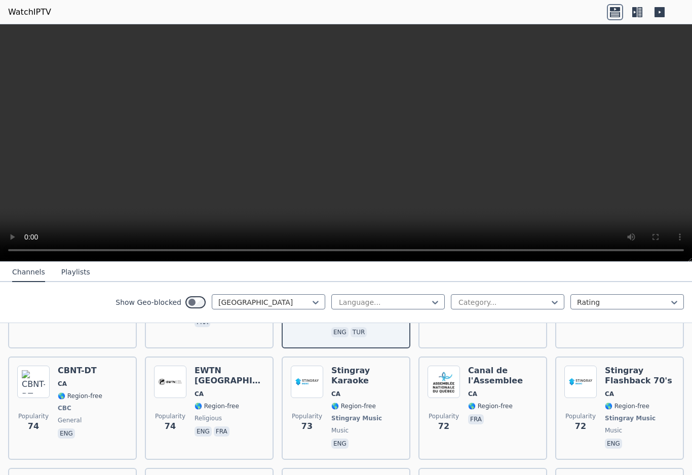
click at [292, 406] on span "Popularity 73" at bounding box center [307, 422] width 32 height 32
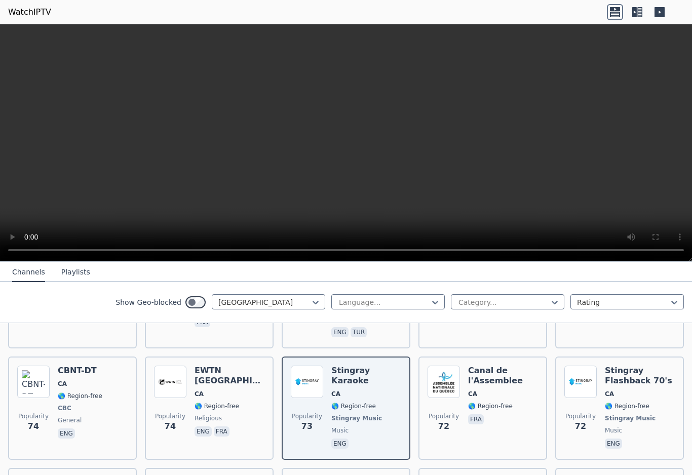
click at [212, 366] on h6 "EWTN [GEOGRAPHIC_DATA]" at bounding box center [229, 376] width 70 height 20
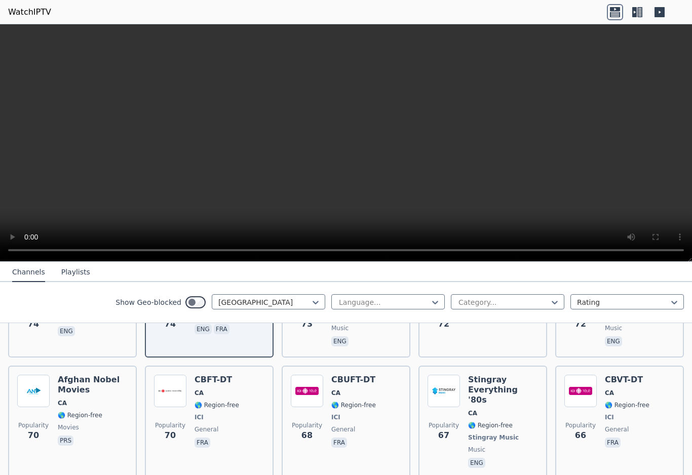
scroll to position [965, 0]
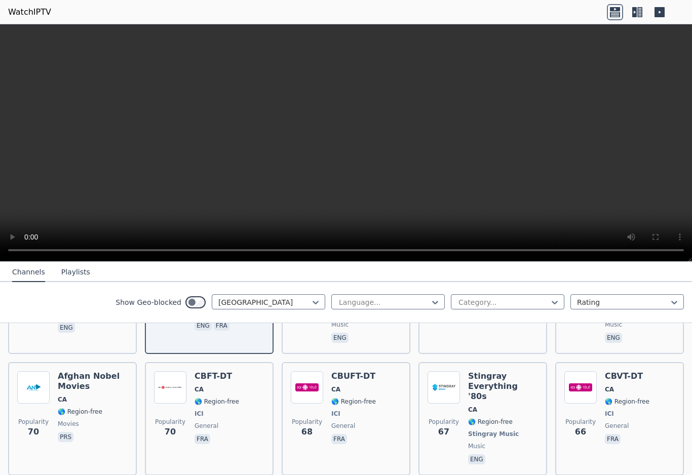
click at [306, 372] on img at bounding box center [307, 387] width 32 height 32
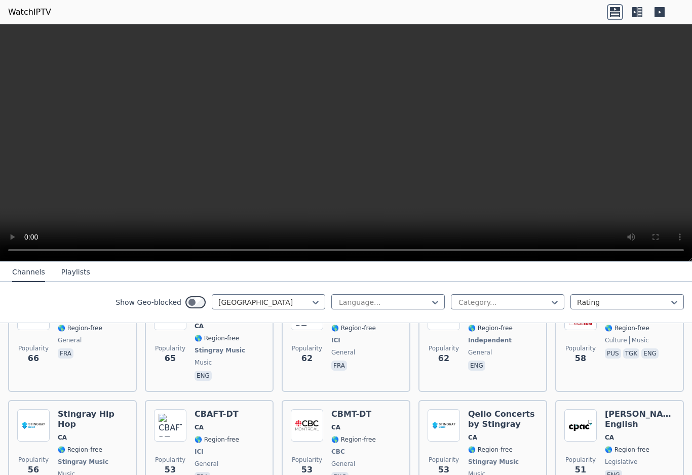
scroll to position [1179, 0]
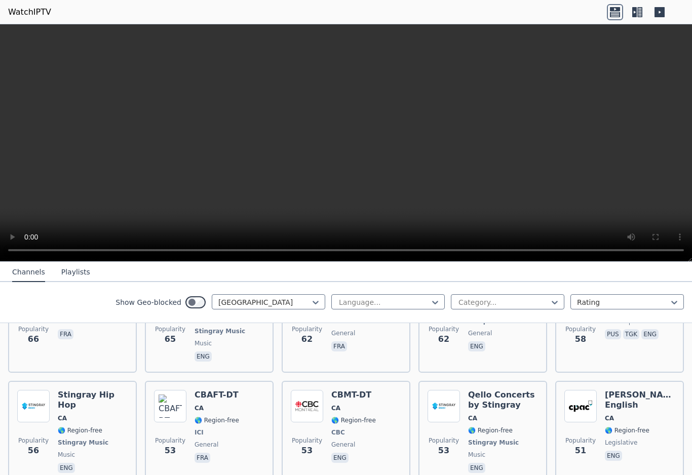
click at [83, 438] on span "Stingray Music" at bounding box center [83, 442] width 51 height 8
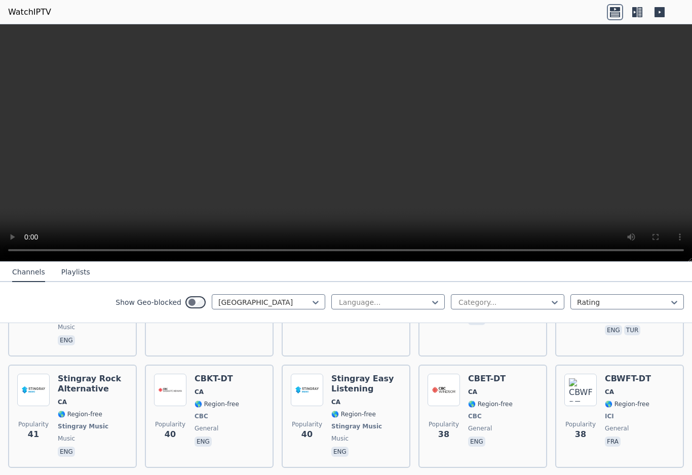
scroll to position [1437, 0]
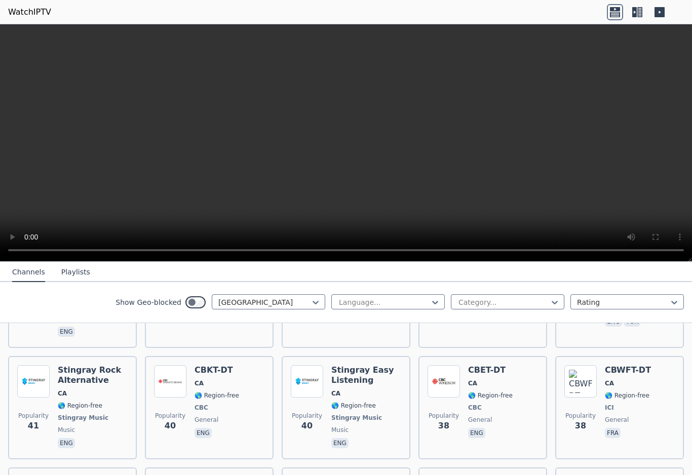
click at [520, 365] on div "Popularity 38 CBET-DT CA 🌎 Region-free CBC general eng" at bounding box center [482, 407] width 110 height 85
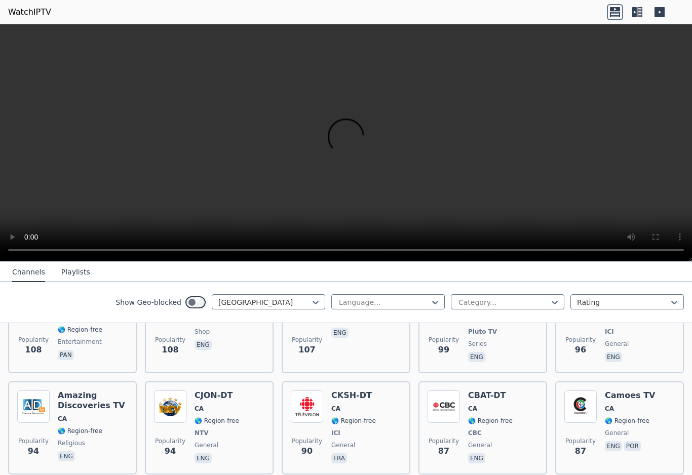
scroll to position [619, 0]
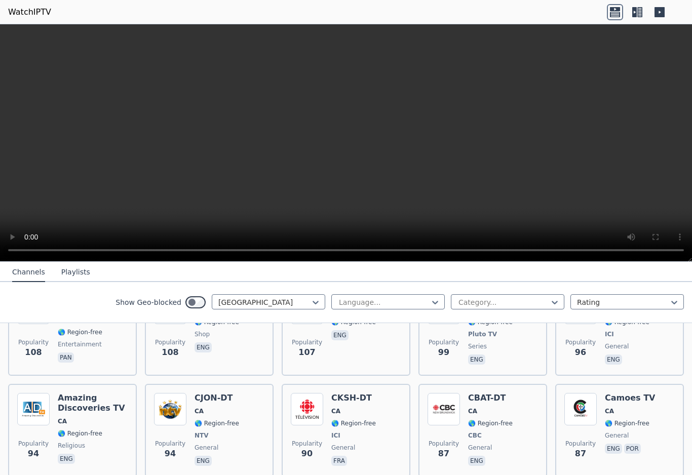
click at [205, 393] on div "CJON-DT CA 🌎 Region-free NTV general eng" at bounding box center [216, 430] width 45 height 75
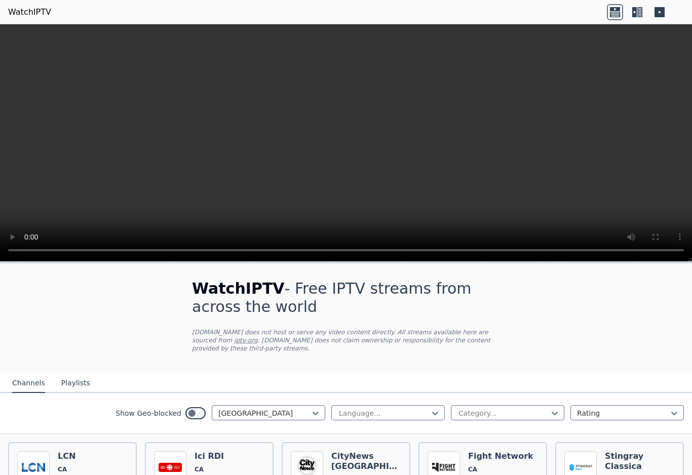
scroll to position [0, 0]
click at [64, 412] on div "Show Geo-blocked Canada Language... Category... Rating" at bounding box center [346, 413] width 692 height 41
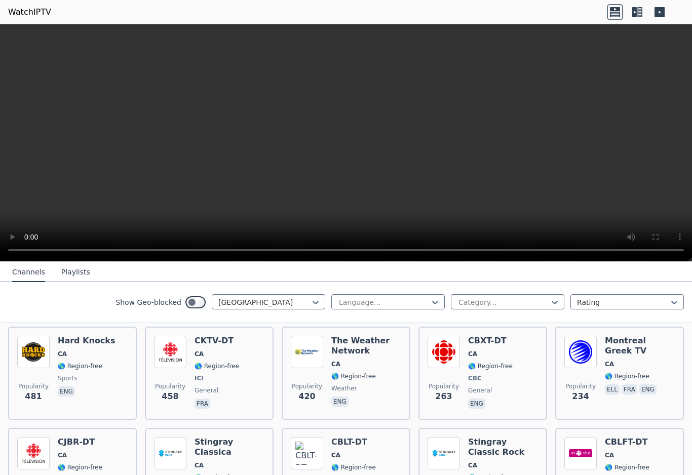
scroll to position [240, 0]
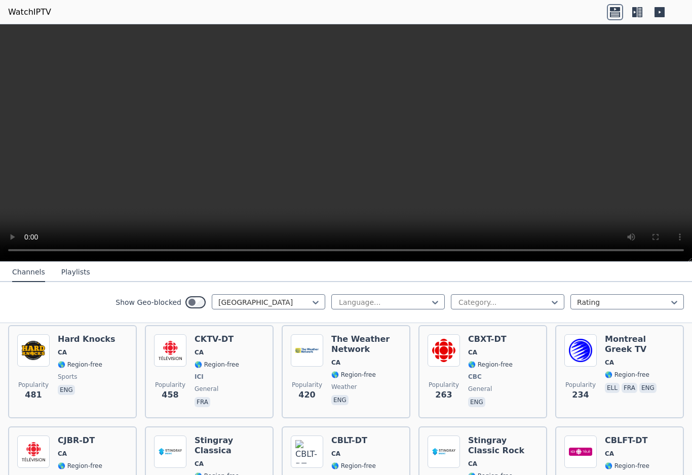
click at [382, 358] on span "CA" at bounding box center [366, 362] width 70 height 8
